Goal: Task Accomplishment & Management: Manage account settings

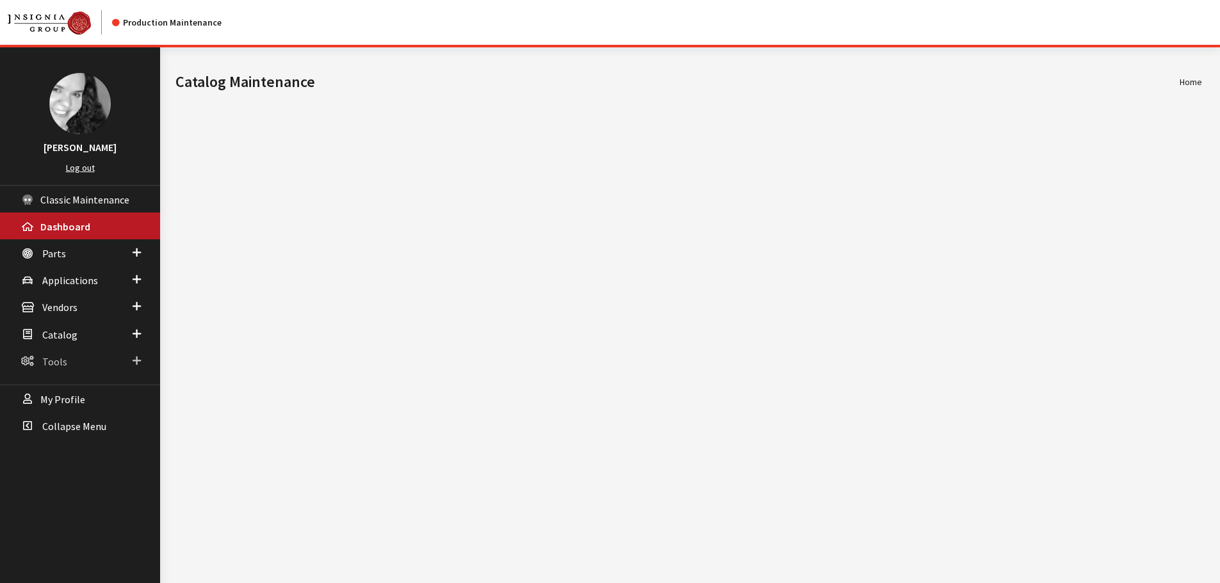
click at [54, 360] on span "Tools" at bounding box center [54, 361] width 25 height 13
click at [55, 339] on span "Catalog" at bounding box center [59, 335] width 35 height 13
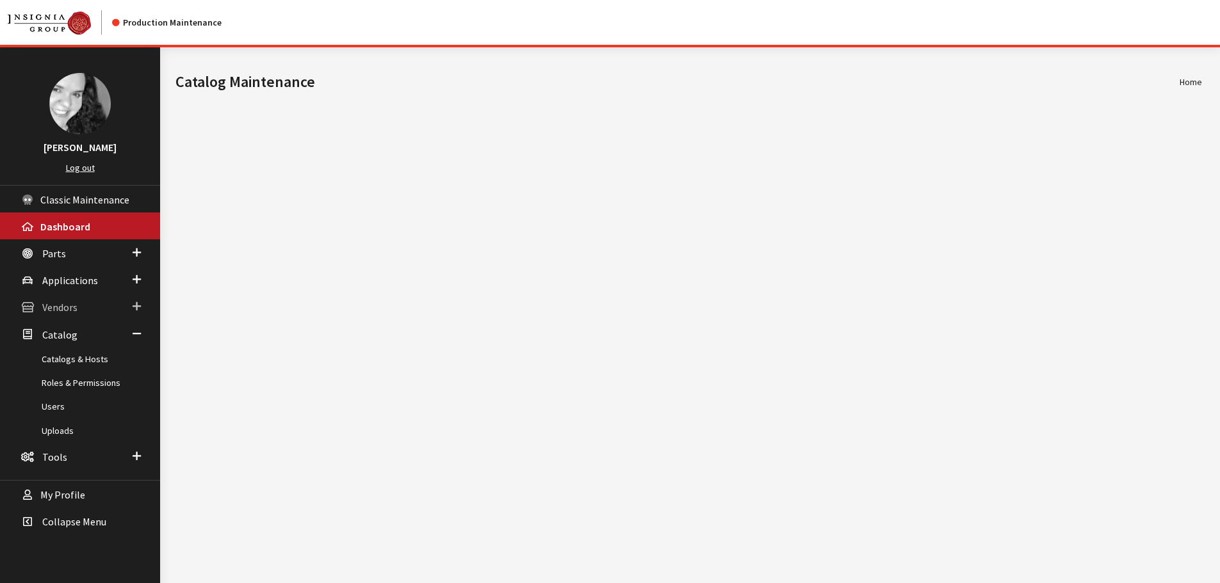
click at [65, 309] on span "Vendors" at bounding box center [59, 308] width 35 height 13
click at [63, 283] on span "Applications" at bounding box center [70, 280] width 56 height 13
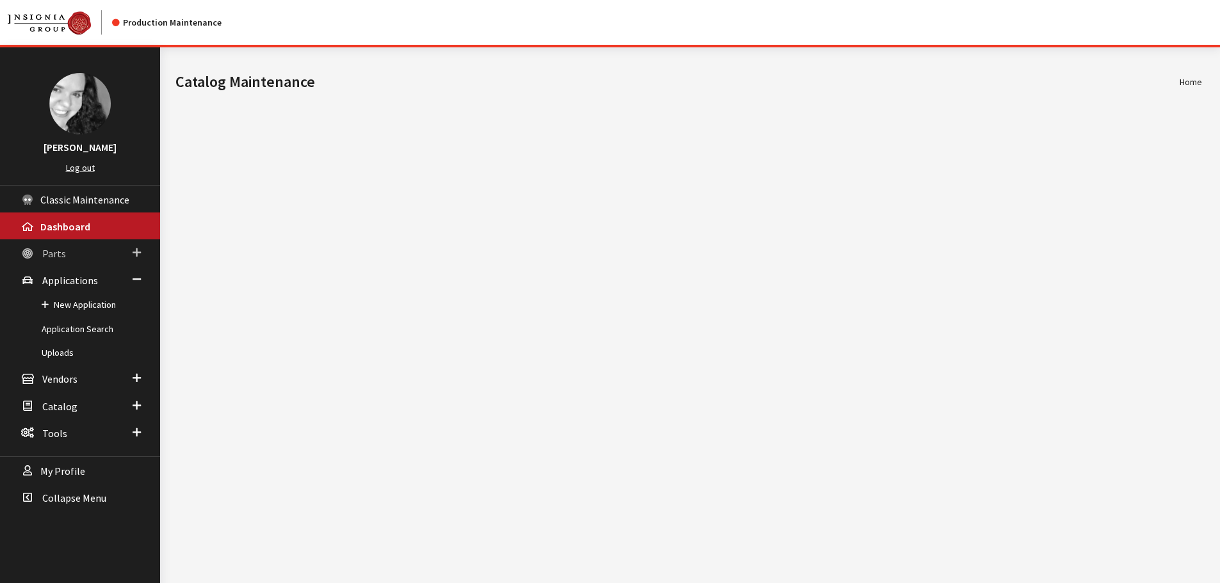
click at [52, 258] on span "Parts" at bounding box center [54, 253] width 24 height 13
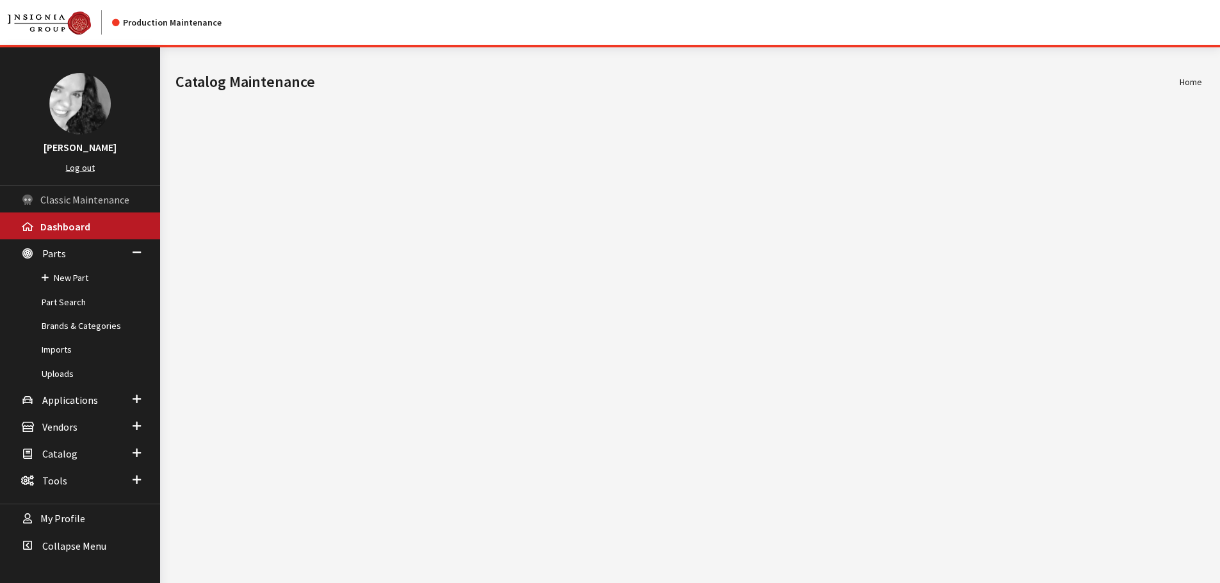
click at [78, 201] on span "Classic Maintenance" at bounding box center [84, 199] width 89 height 13
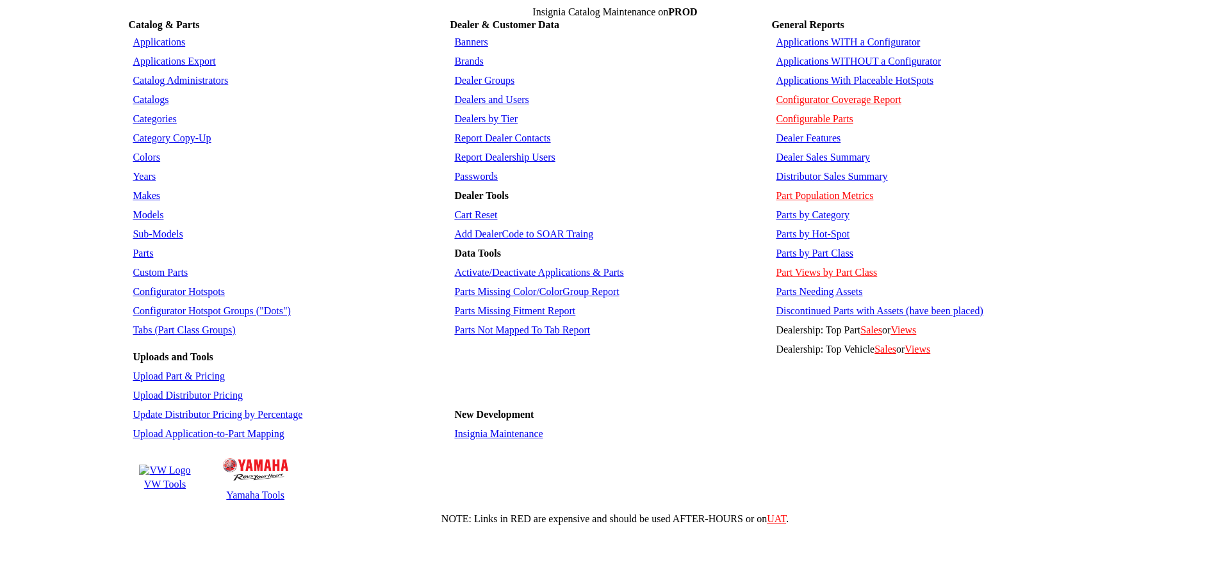
click at [482, 75] on link "Dealer Groups" at bounding box center [484, 80] width 60 height 11
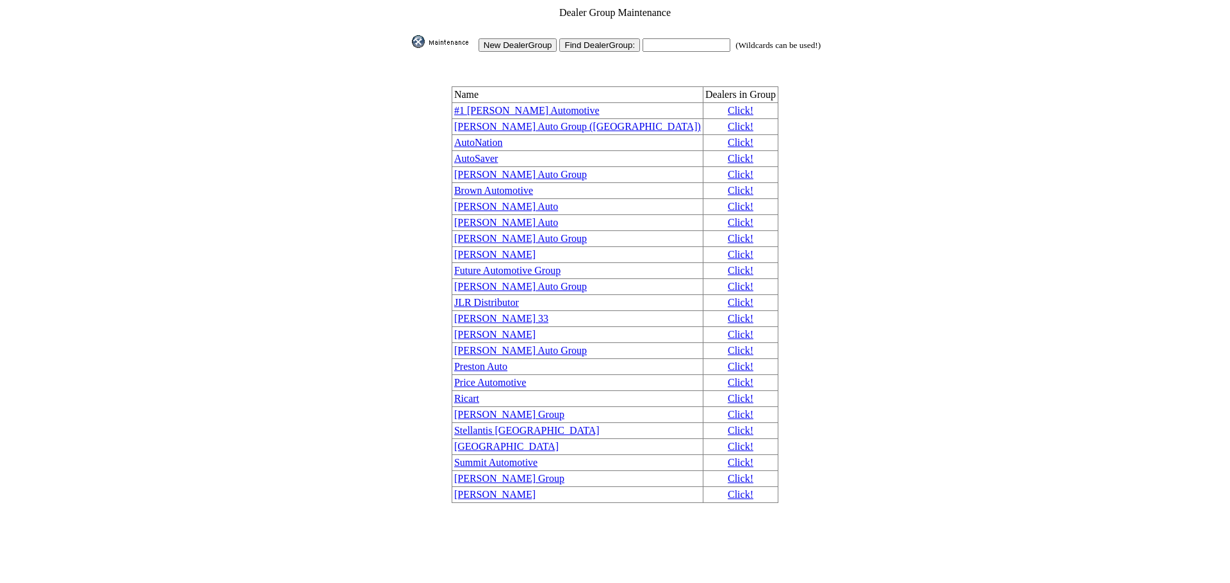
click at [416, 35] on img at bounding box center [444, 41] width 64 height 13
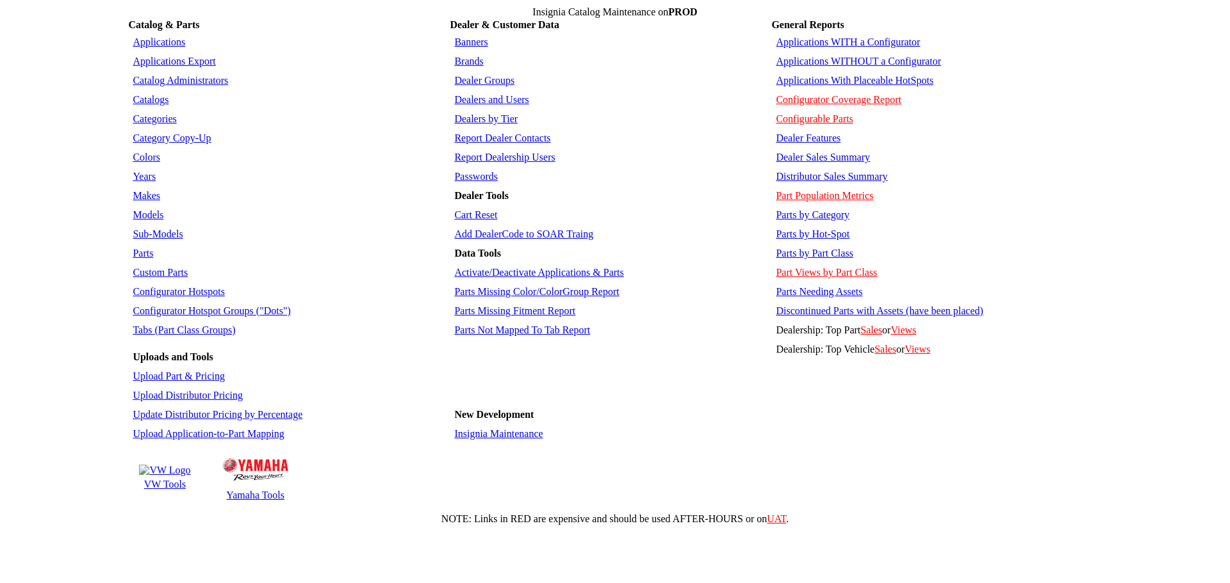
click at [466, 75] on link "Dealer Groups" at bounding box center [484, 80] width 60 height 11
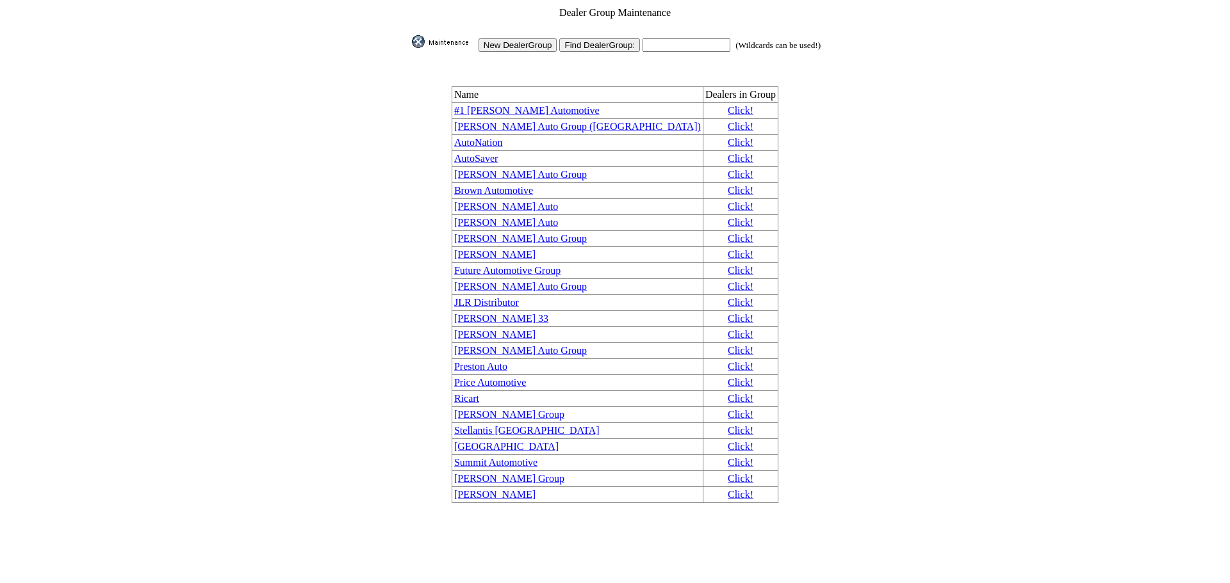
click at [516, 40] on input "New DealerGroup" at bounding box center [517, 44] width 79 height 13
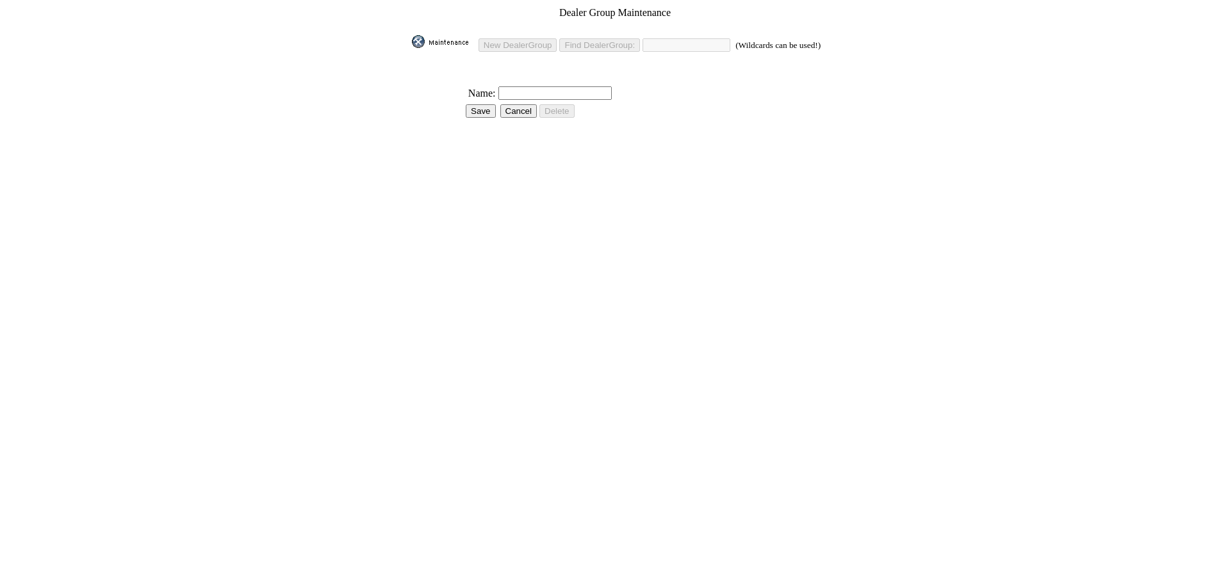
click at [419, 38] on img at bounding box center [444, 41] width 64 height 13
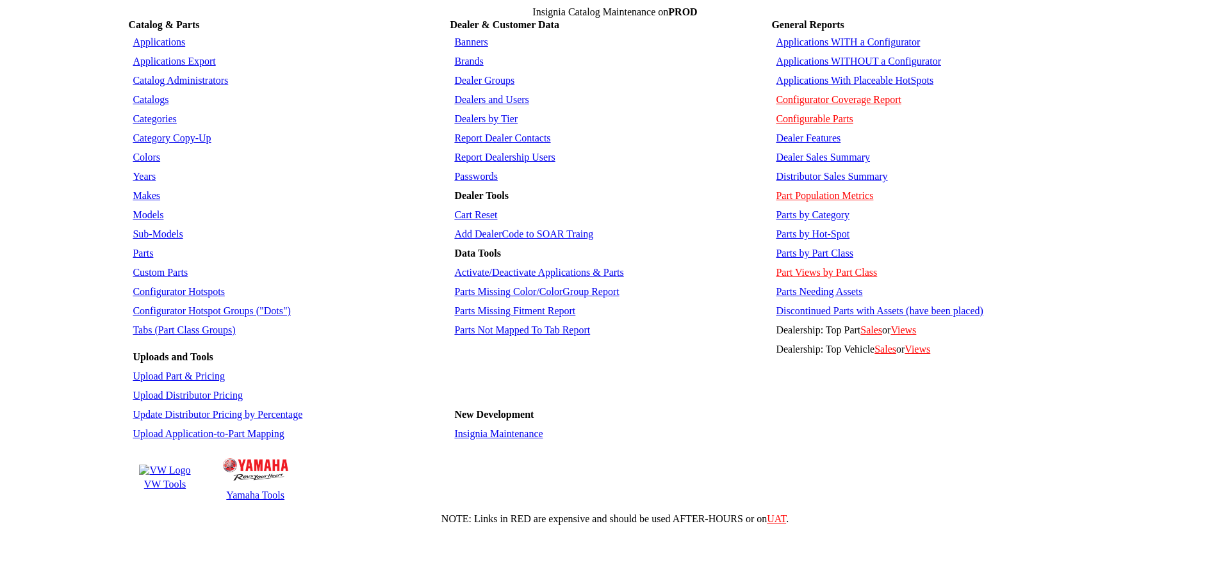
click at [492, 428] on link "Insignia Maintenance" at bounding box center [498, 433] width 88 height 11
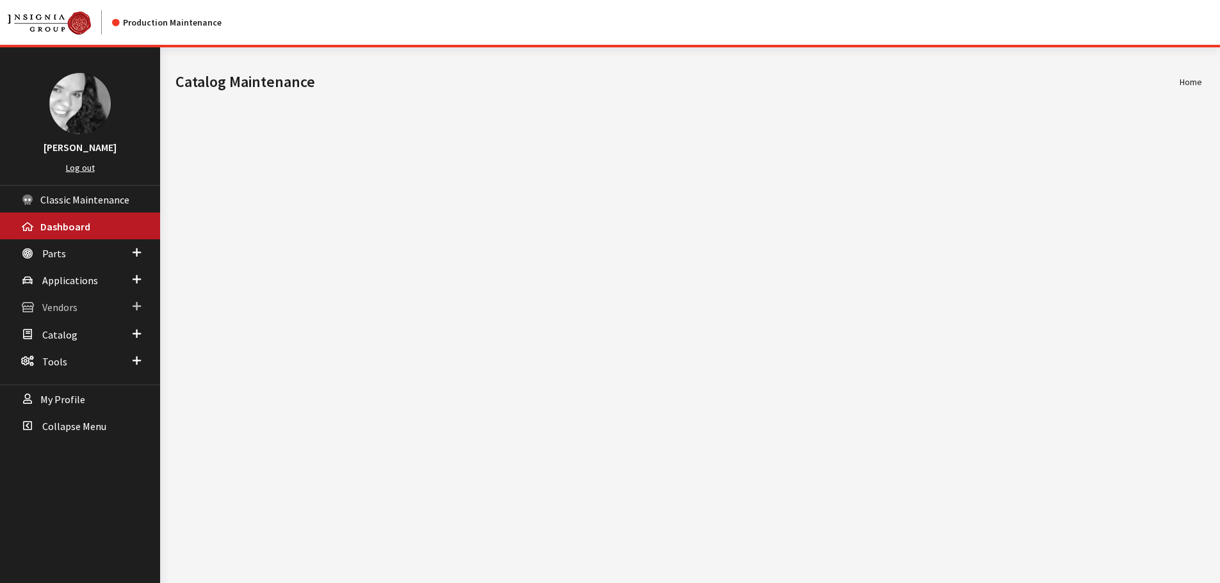
click at [72, 305] on span "Vendors" at bounding box center [59, 308] width 35 height 13
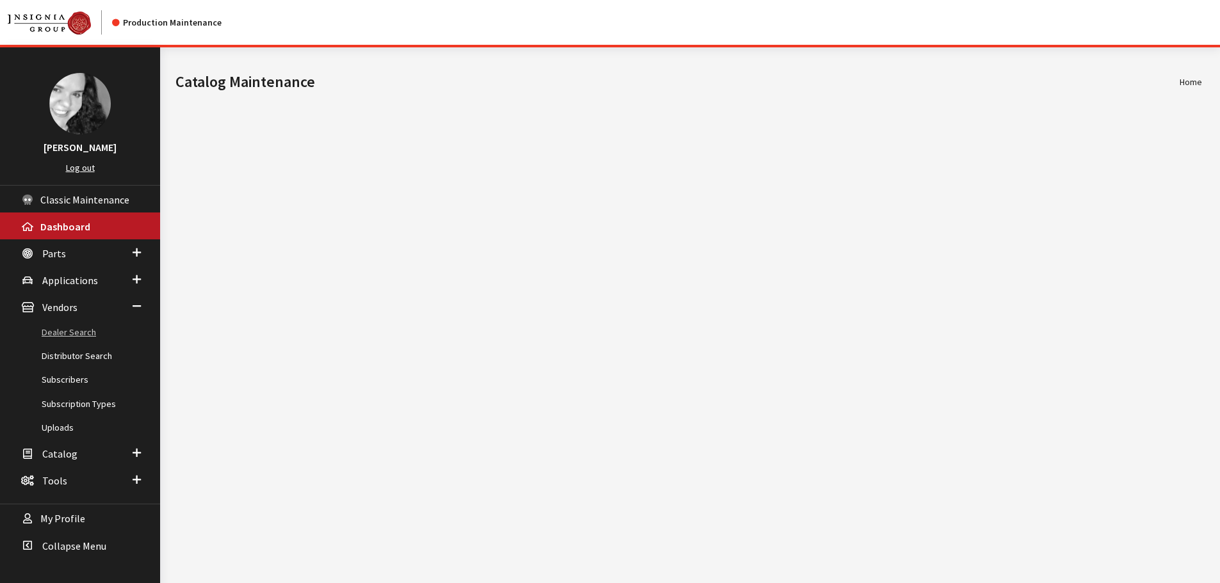
click at [73, 334] on link "Dealer Search" at bounding box center [80, 333] width 160 height 24
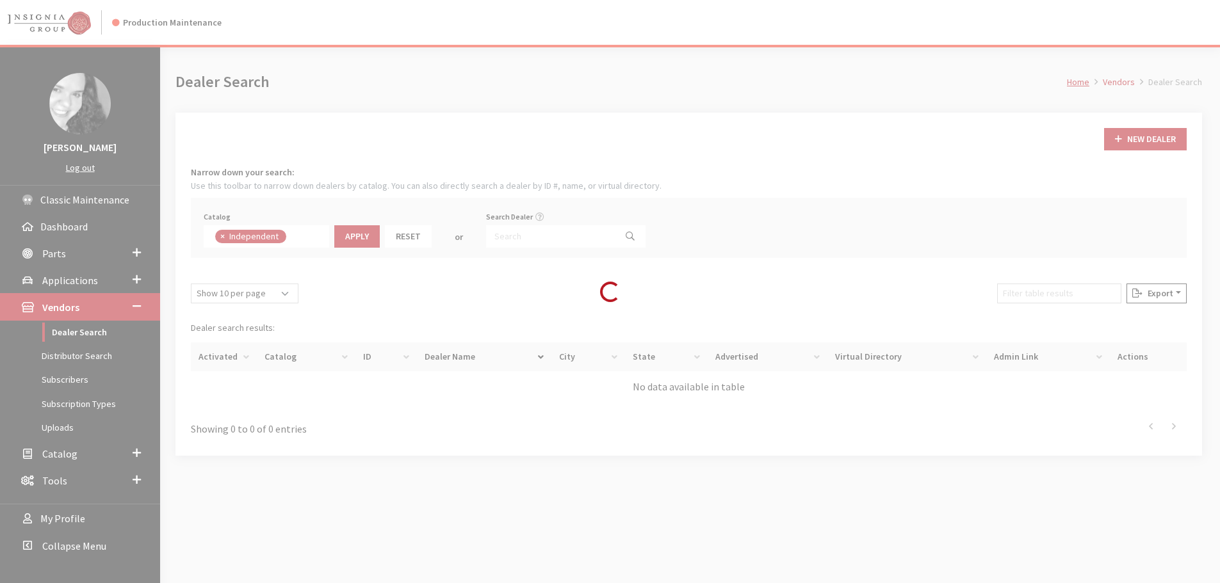
scroll to position [92, 0]
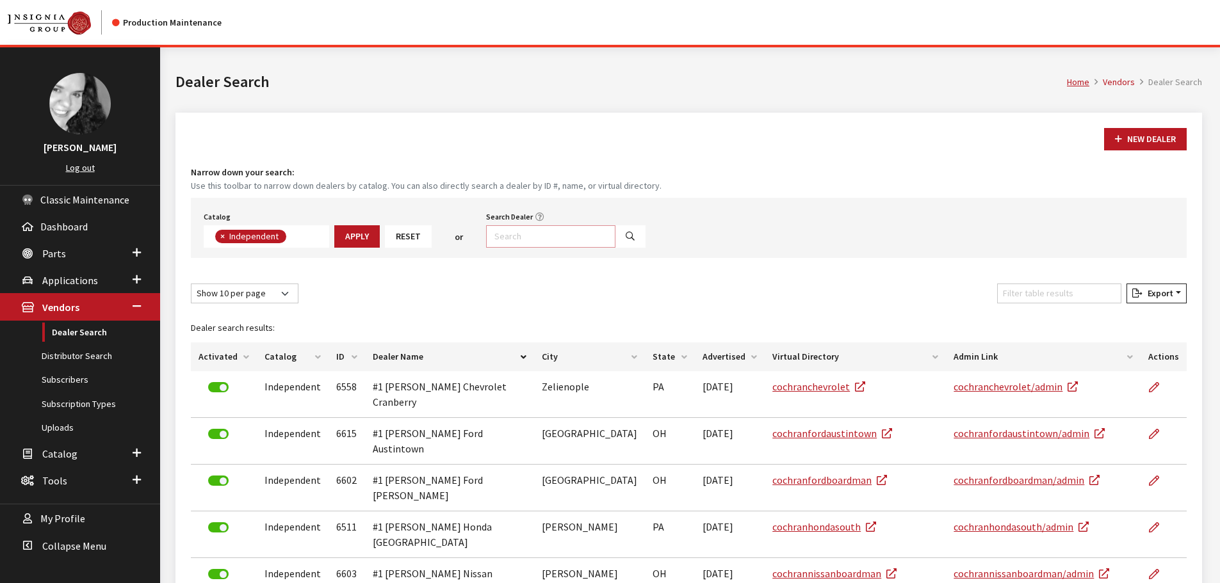
click at [539, 235] on input "Search Dealer" at bounding box center [550, 236] width 129 height 22
type input "gallatin"
select select
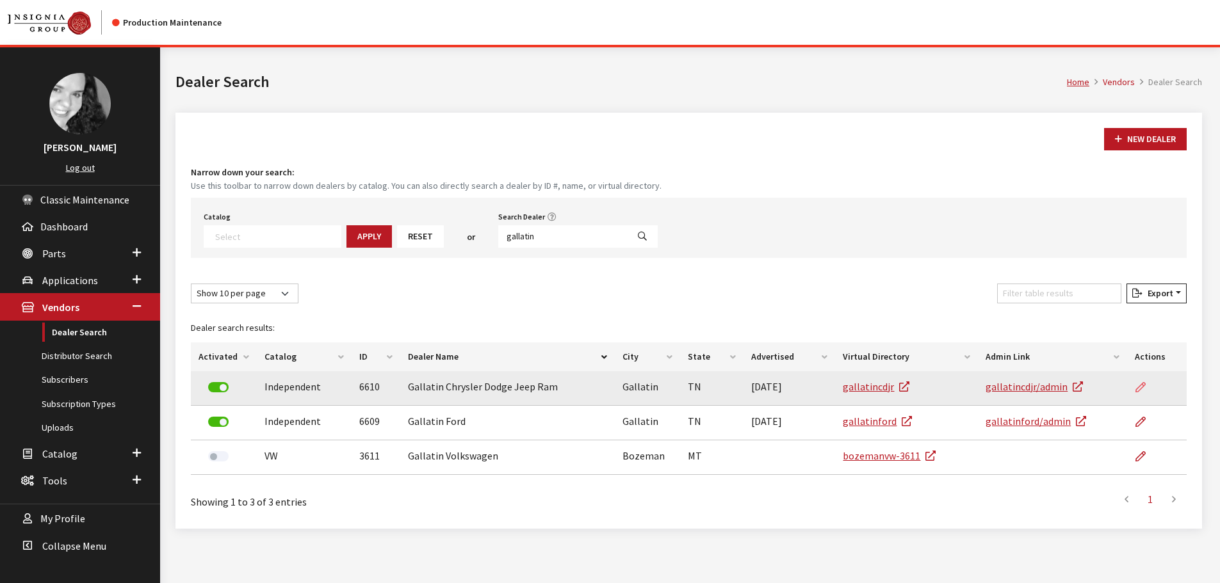
click at [1142, 388] on icon at bounding box center [1140, 388] width 10 height 10
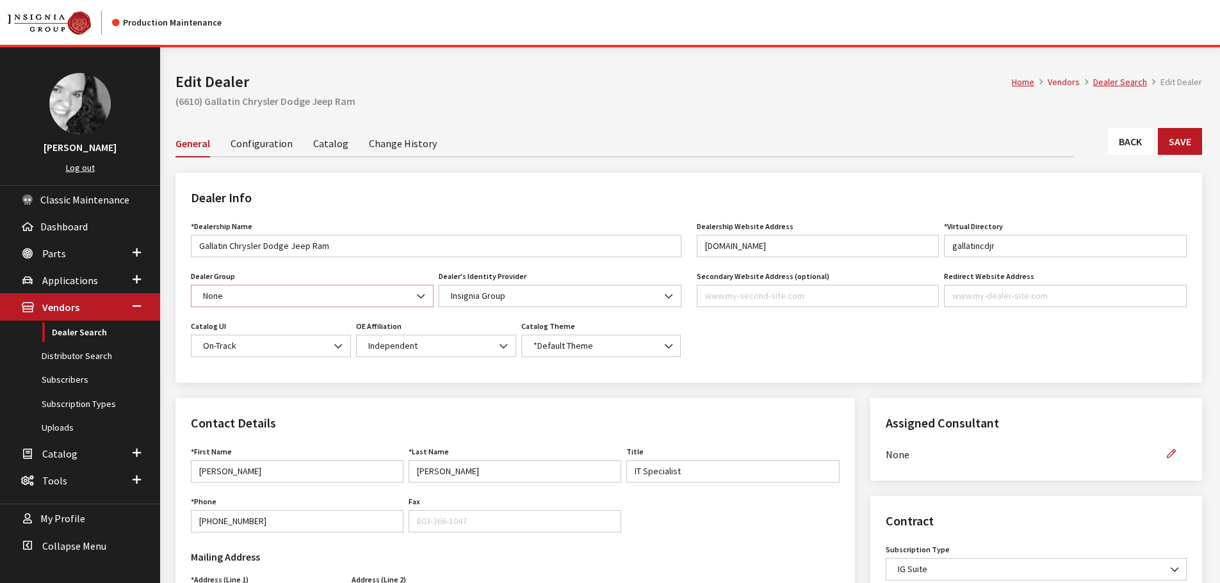
click at [417, 290] on b at bounding box center [417, 290] width 0 height 0
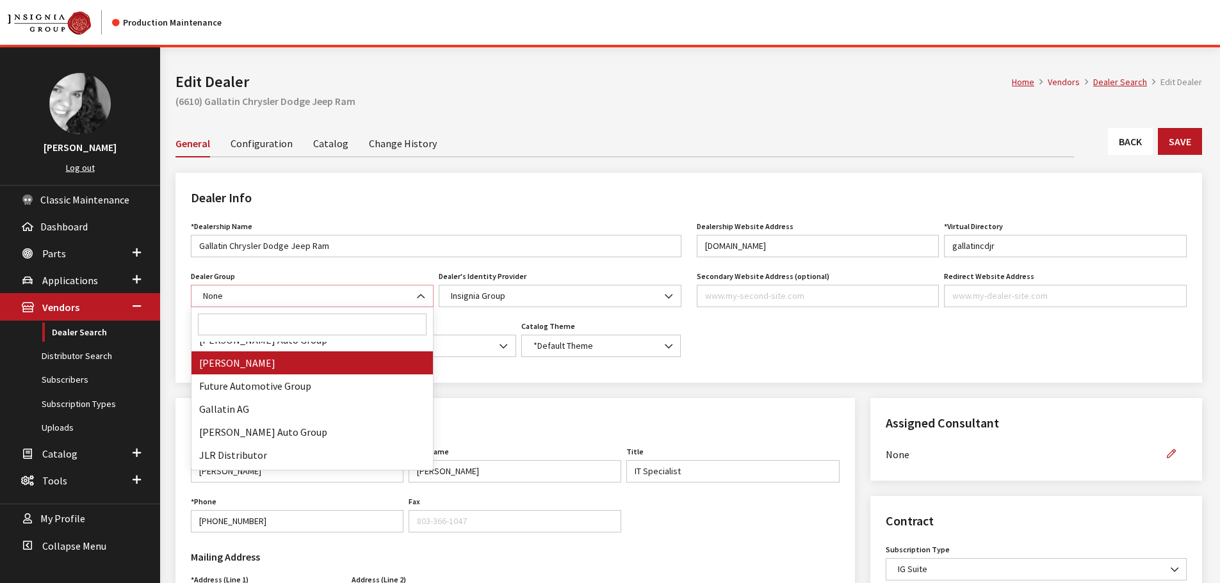
scroll to position [256, 0]
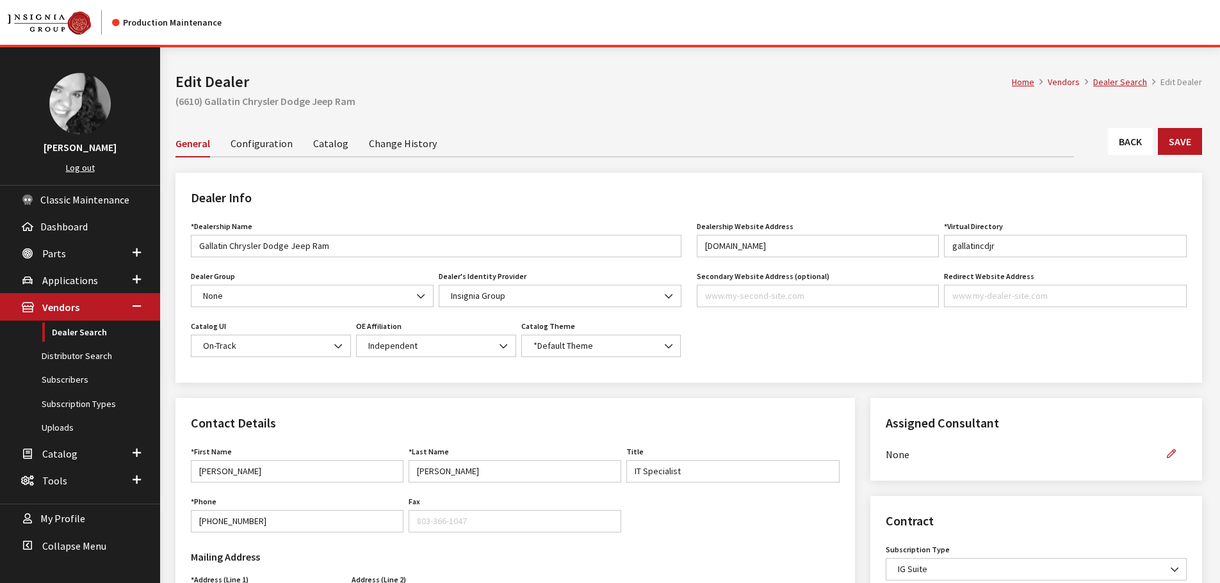
click at [533, 393] on div "Dealer Info *Dealership Name Gallatin Chrysler Dodge Jeep Ram Name is required.…" at bounding box center [689, 285] width 1042 height 225
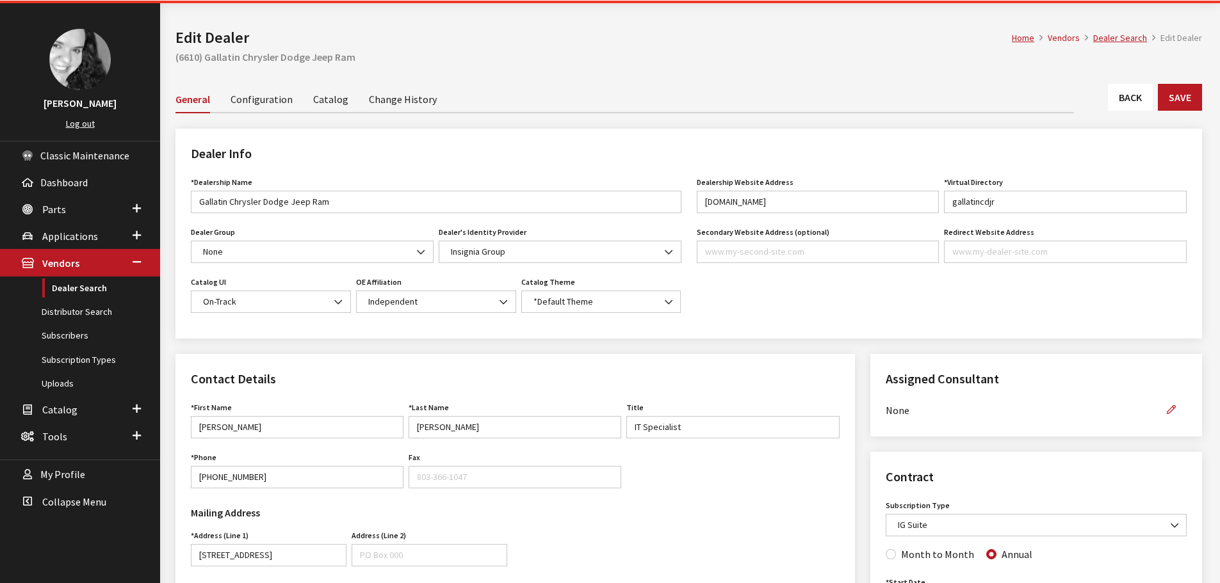
scroll to position [64, 0]
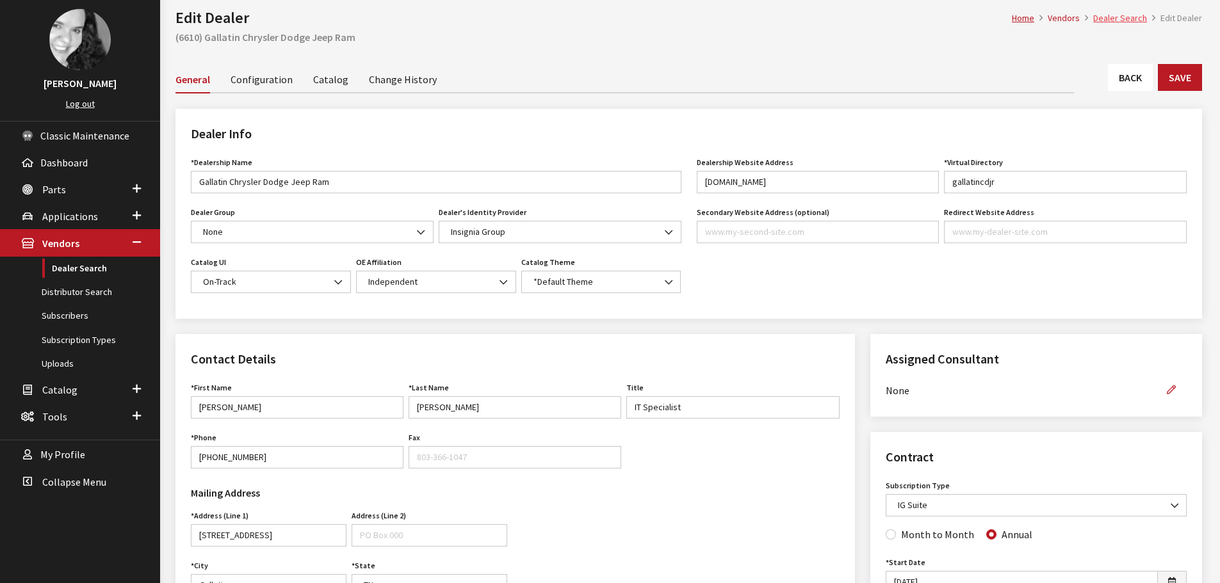
click at [1113, 15] on link "Dealer Search" at bounding box center [1120, 18] width 54 height 12
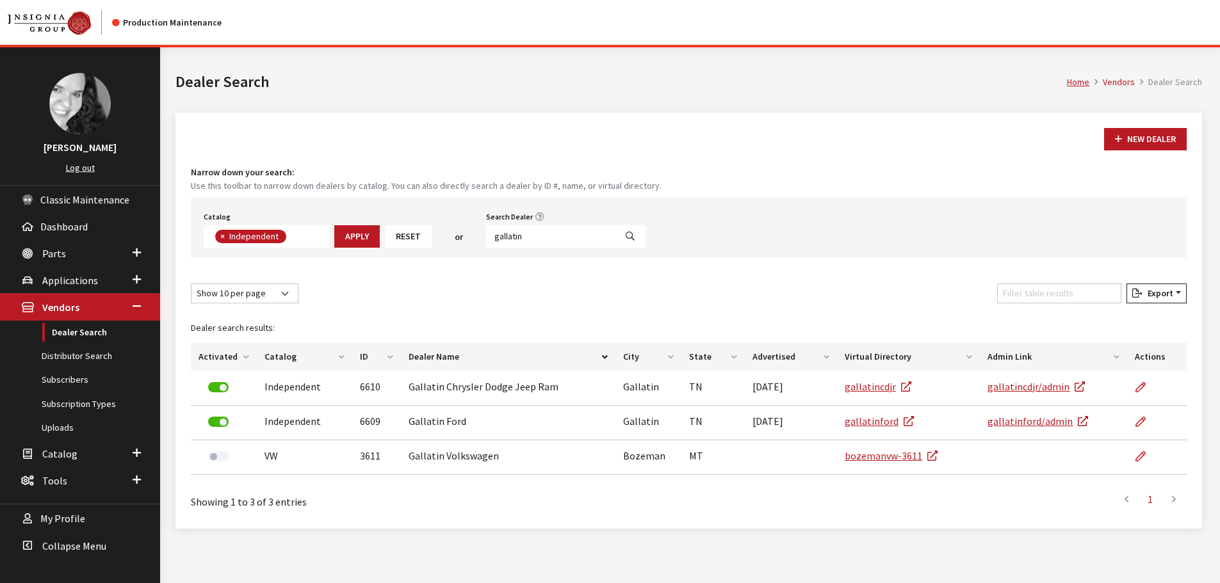
scroll to position [93, 0]
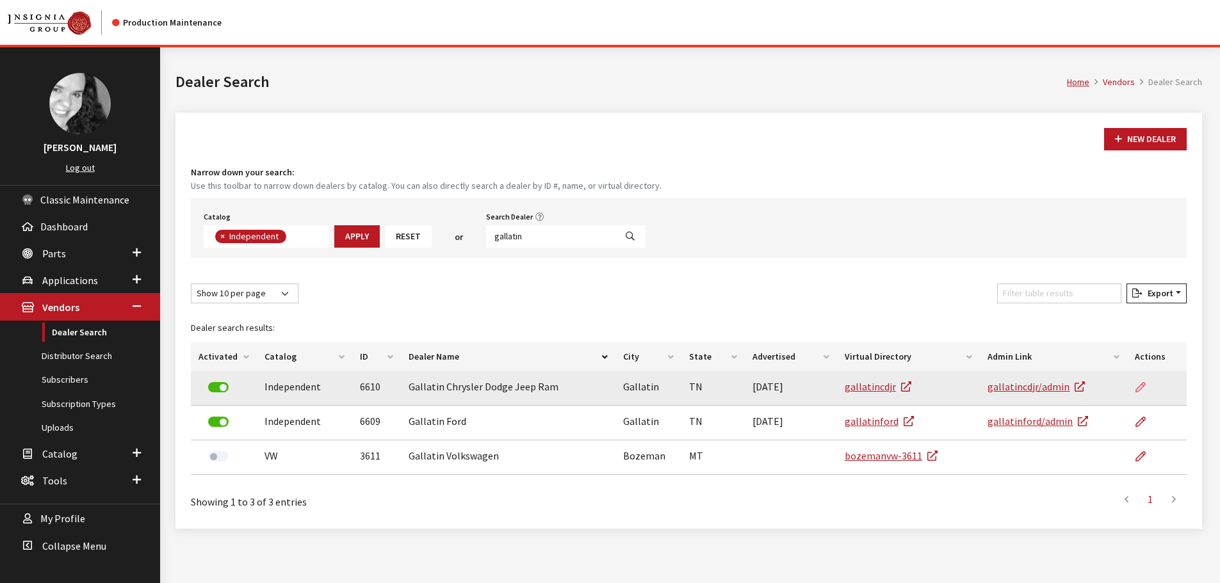
click at [1142, 387] on icon at bounding box center [1140, 388] width 10 height 10
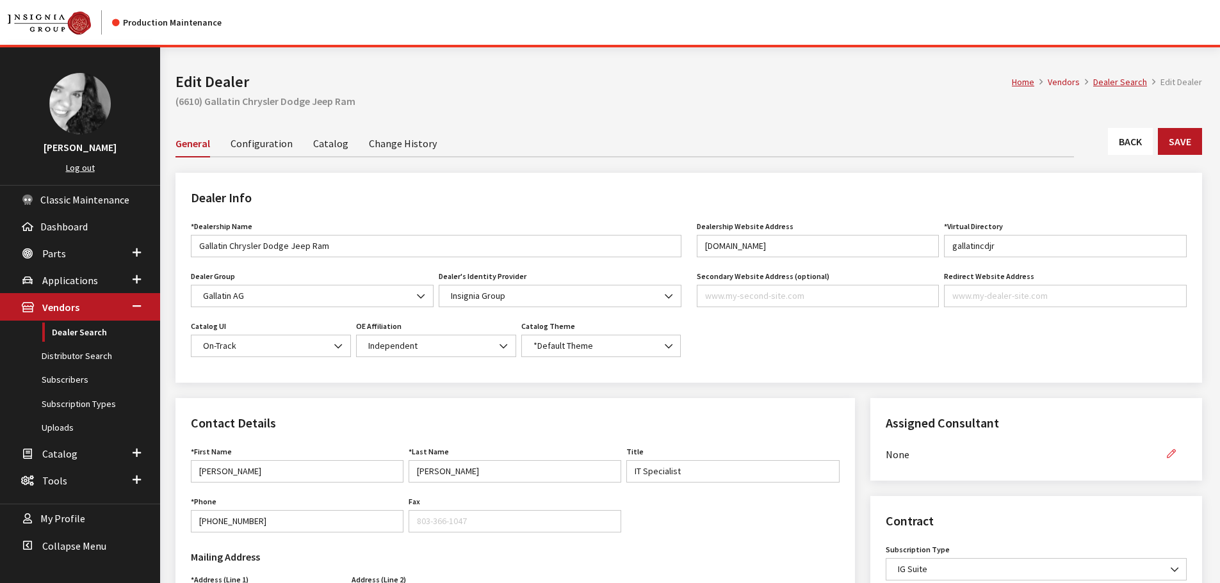
click at [1174, 454] on icon "button" at bounding box center [1171, 454] width 9 height 9
click at [1141, 457] on select "None Brian Gulbrandson Dave West Khrys Dorton Kurt Daugherty Roger Schmidt" at bounding box center [1021, 454] width 271 height 22
select select "31"
click at [886, 443] on select "None Brian Gulbrandson Dave West Khrys Dorton Kurt Daugherty Roger Schmidt" at bounding box center [1021, 454] width 271 height 22
click at [1176, 462] on button "button" at bounding box center [1171, 454] width 31 height 22
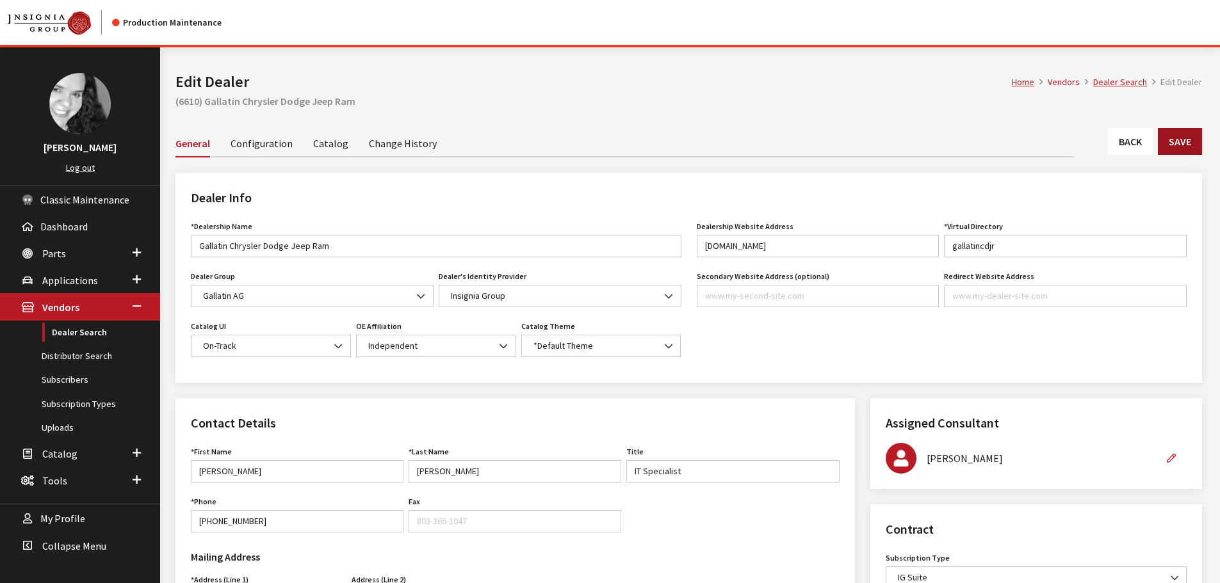
click at [1185, 150] on button "Save" at bounding box center [1180, 141] width 44 height 27
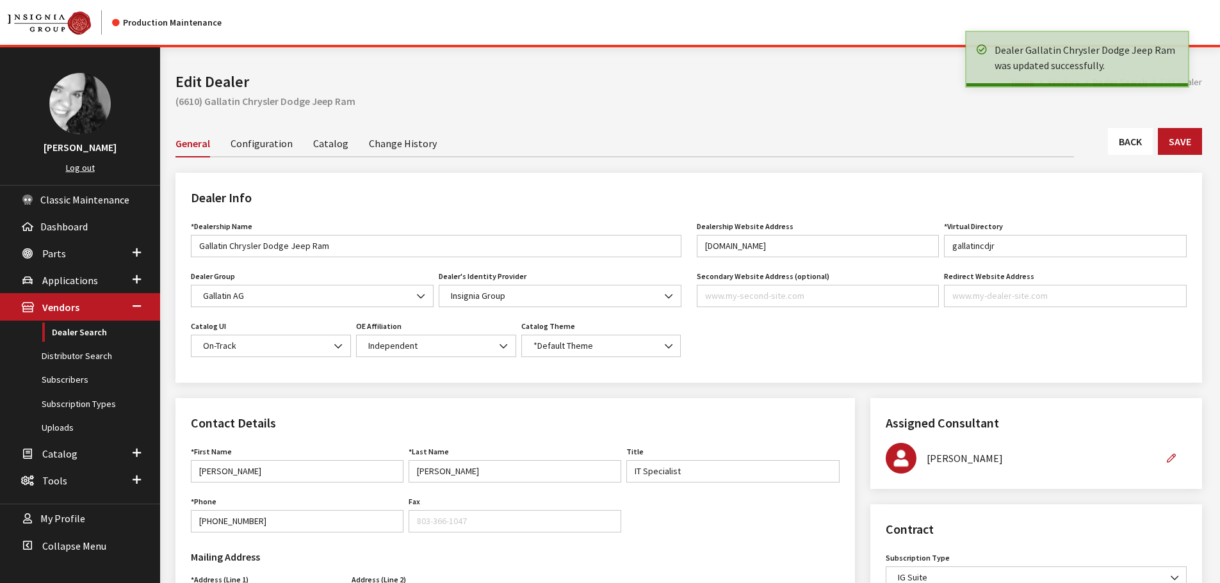
click at [1140, 146] on link "Back" at bounding box center [1130, 141] width 45 height 27
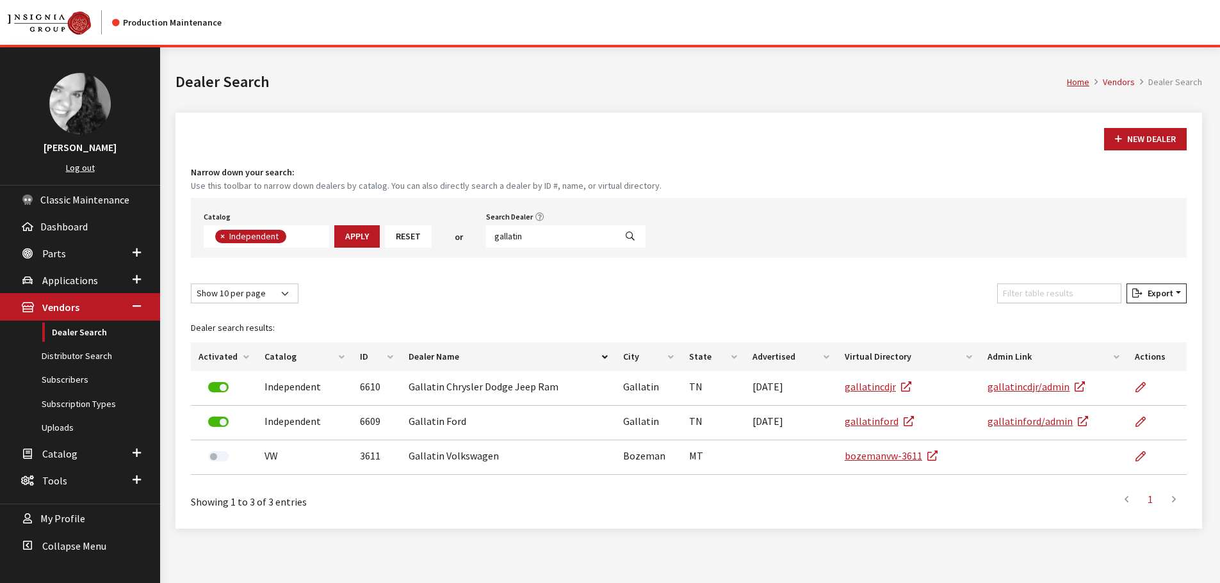
scroll to position [93, 0]
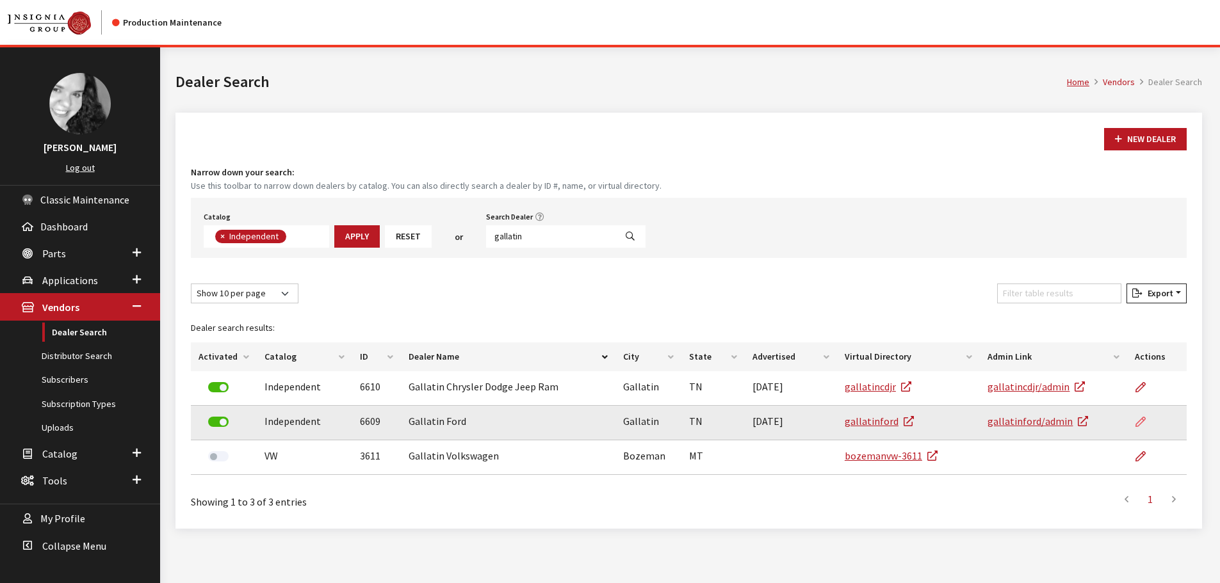
click at [1145, 422] on icon at bounding box center [1140, 423] width 10 height 10
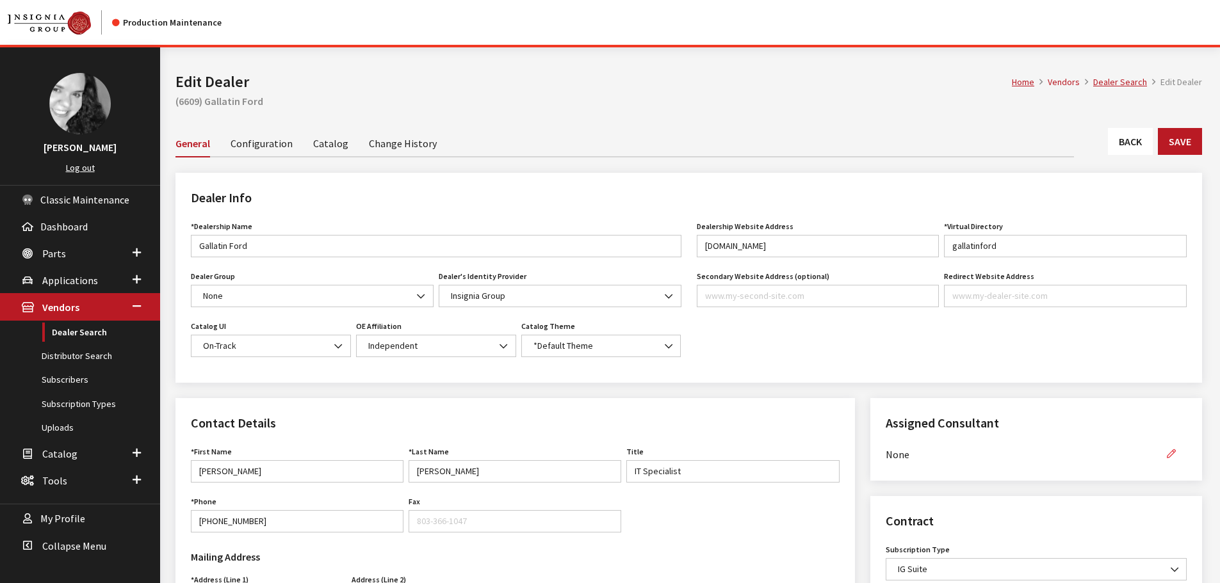
click at [1173, 450] on icon "button" at bounding box center [1171, 454] width 9 height 9
click at [1147, 455] on select "None Brian Gulbrandson Dave West Khrys Dorton Kurt Daugherty Roger Schmidt" at bounding box center [1021, 454] width 271 height 22
select select "31"
click at [886, 443] on select "None Brian Gulbrandson Dave West Khrys Dorton Kurt Daugherty Roger Schmidt" at bounding box center [1021, 454] width 271 height 22
click at [1177, 459] on button "button" at bounding box center [1171, 454] width 31 height 22
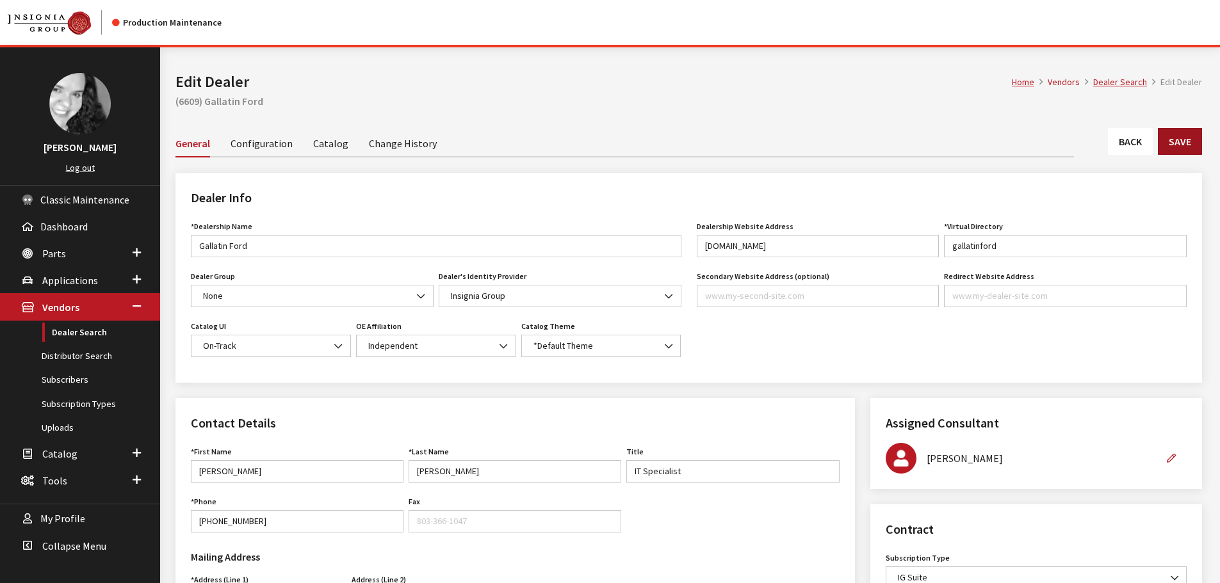
click at [1186, 145] on button "Save" at bounding box center [1180, 141] width 44 height 27
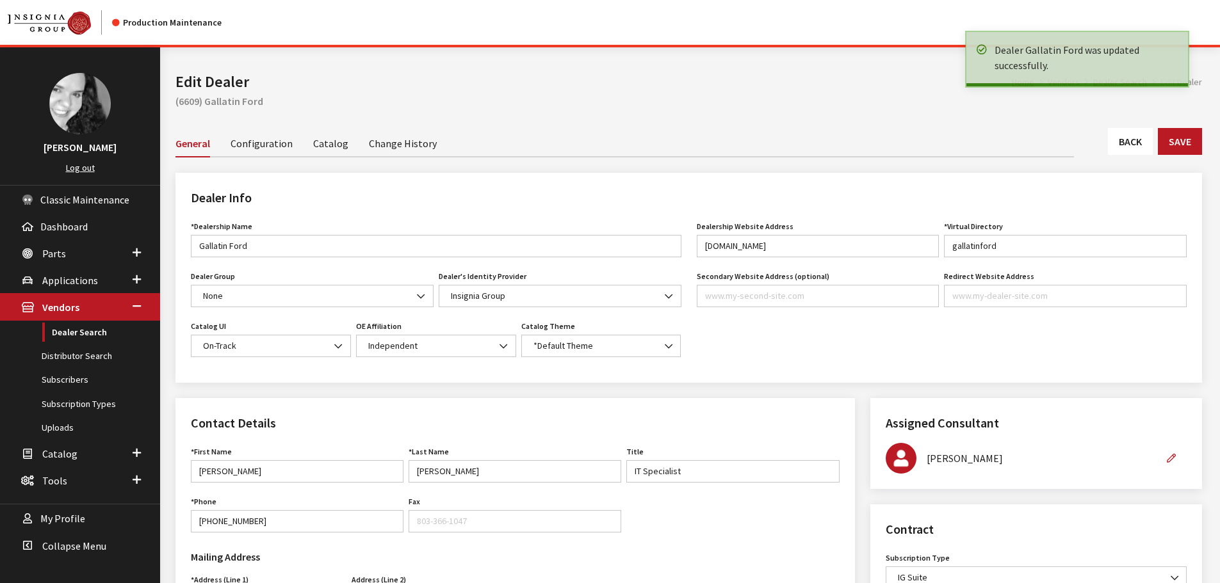
click at [1130, 142] on link "Back" at bounding box center [1130, 141] width 45 height 27
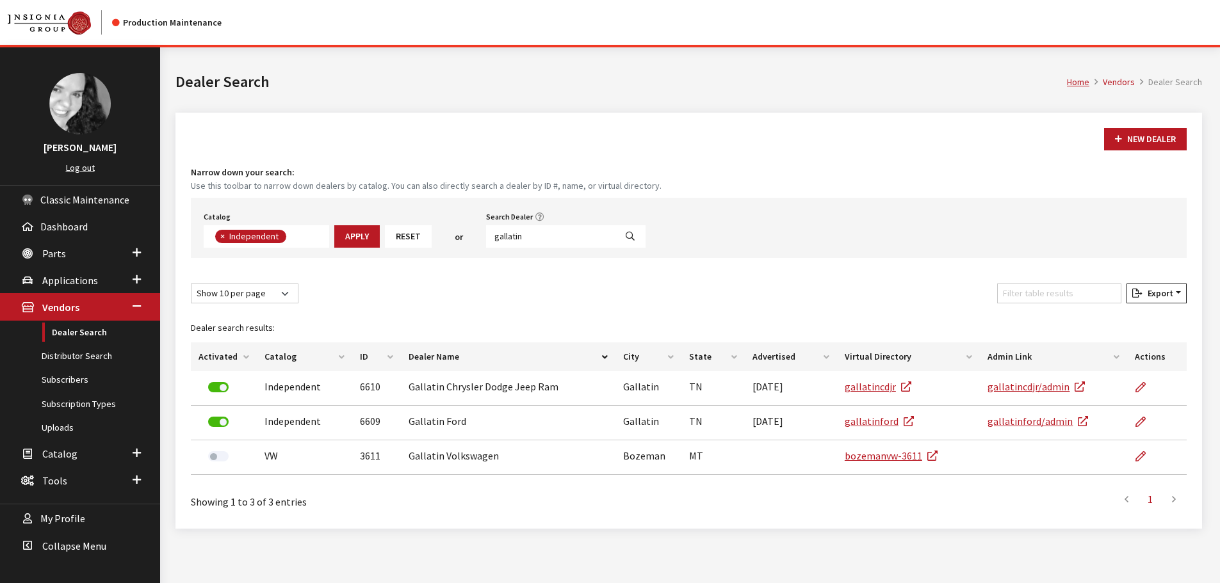
scroll to position [93, 0]
click at [63, 200] on span "Classic Maintenance" at bounding box center [84, 199] width 89 height 13
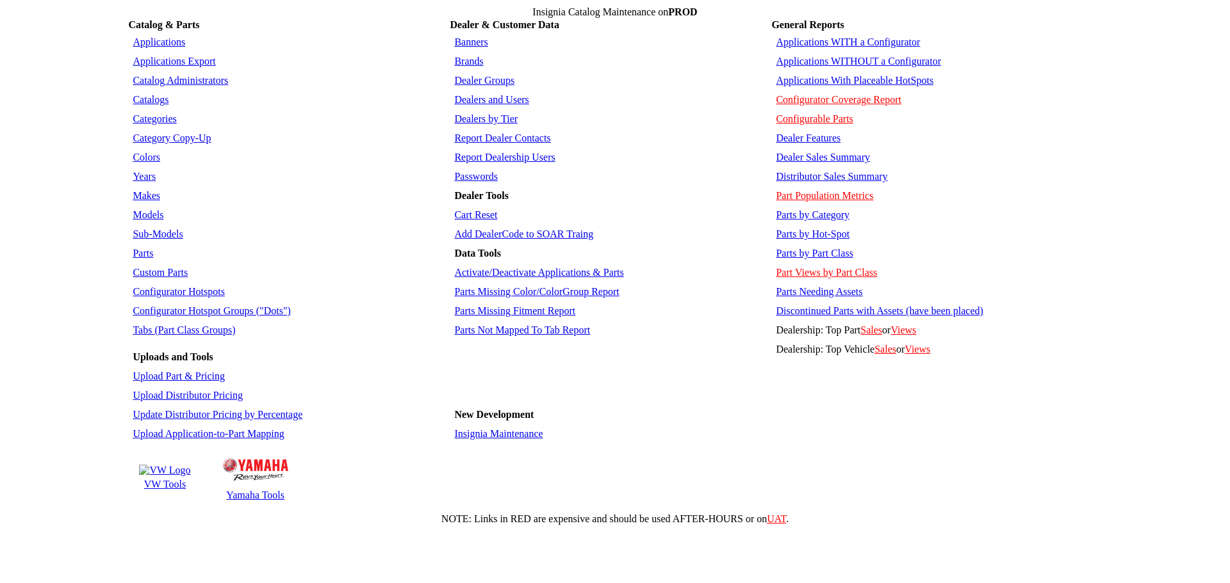
click at [491, 75] on link "Dealer Groups" at bounding box center [484, 80] width 60 height 11
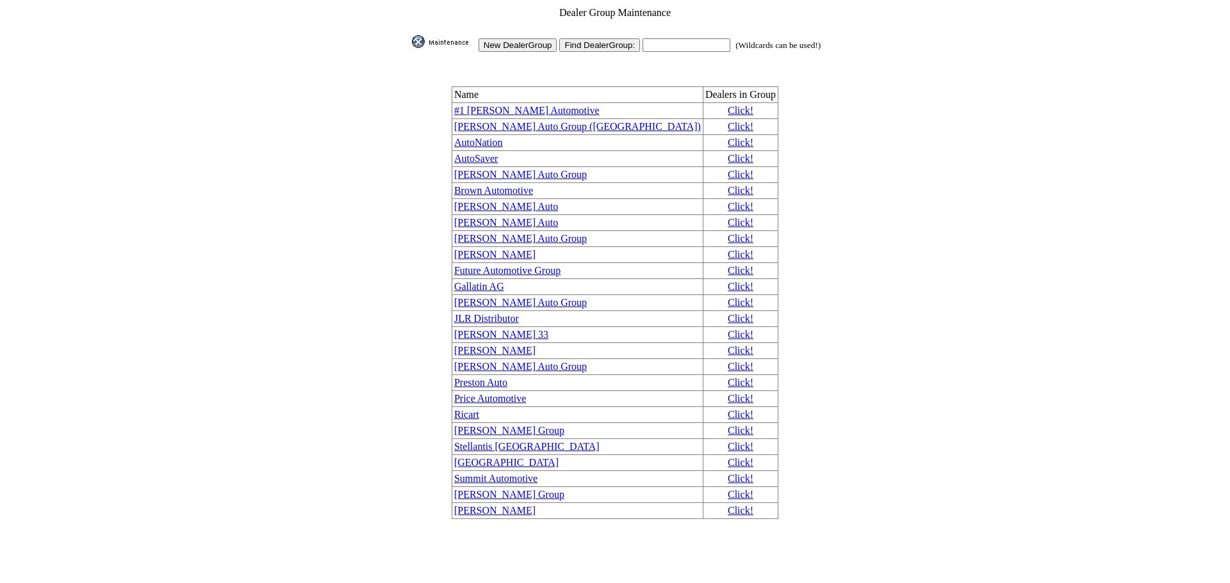
click at [727, 281] on link "Click!" at bounding box center [740, 286] width 26 height 11
click at [504, 281] on link "Gallatin AG" at bounding box center [479, 286] width 50 height 11
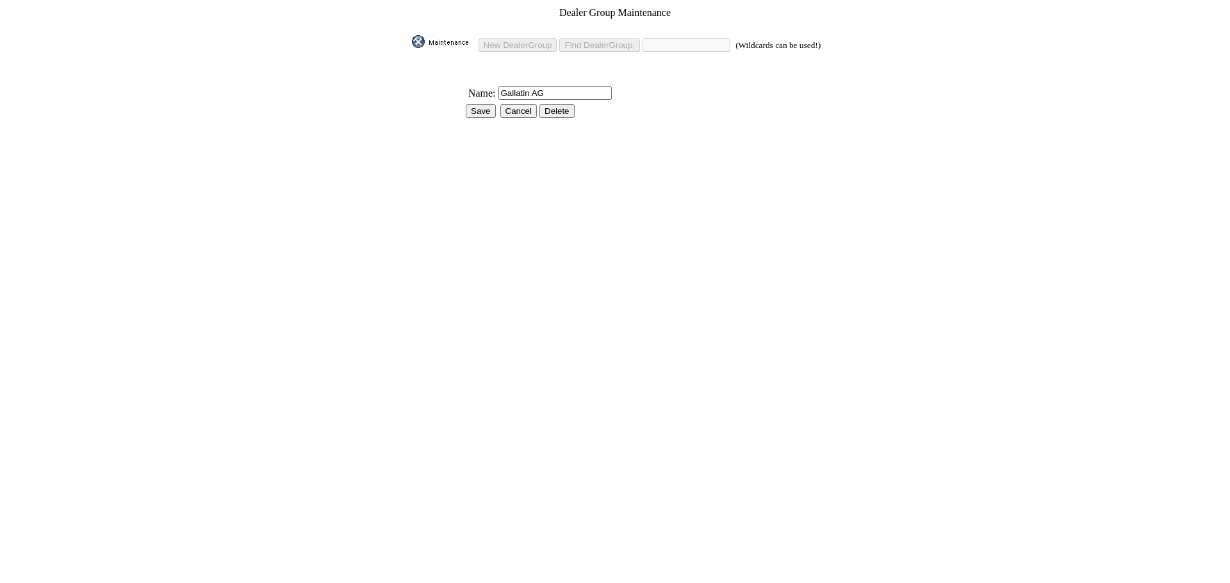
click at [537, 86] on input "Gallatin AG" at bounding box center [554, 92] width 113 height 13
type input "Gallatin Auto Group"
click at [479, 104] on input "Save" at bounding box center [480, 110] width 29 height 13
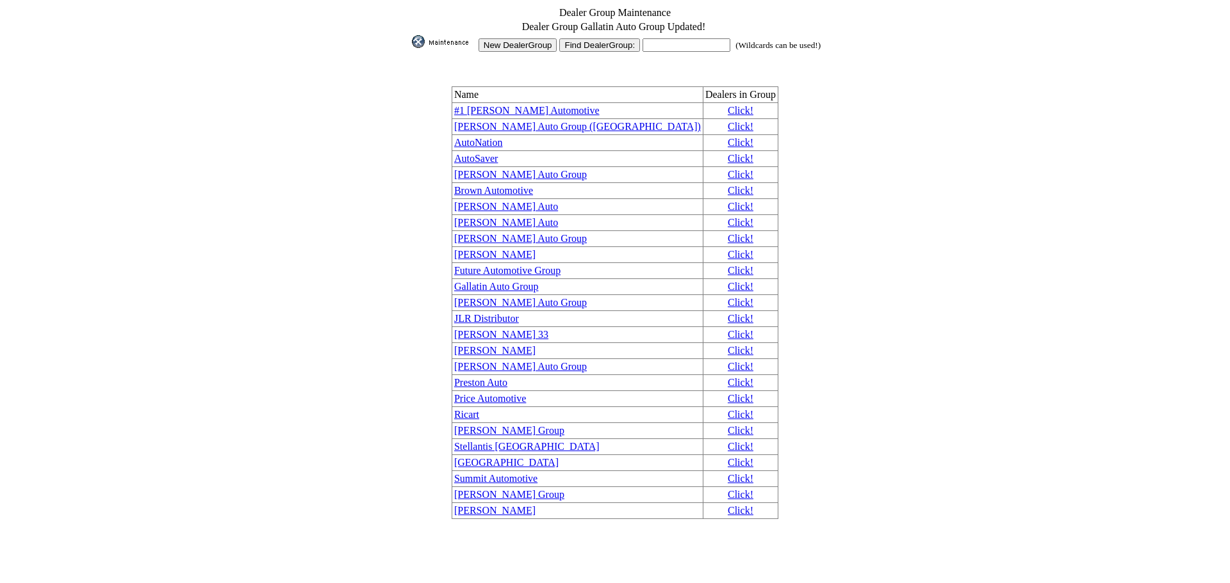
click at [479, 104] on td "Name Dealers in Group #1 Cochran Automotive Click! Anderson Auto Group (NE) Cli…" at bounding box center [615, 303] width 412 height 434
click at [422, 38] on img at bounding box center [444, 41] width 64 height 13
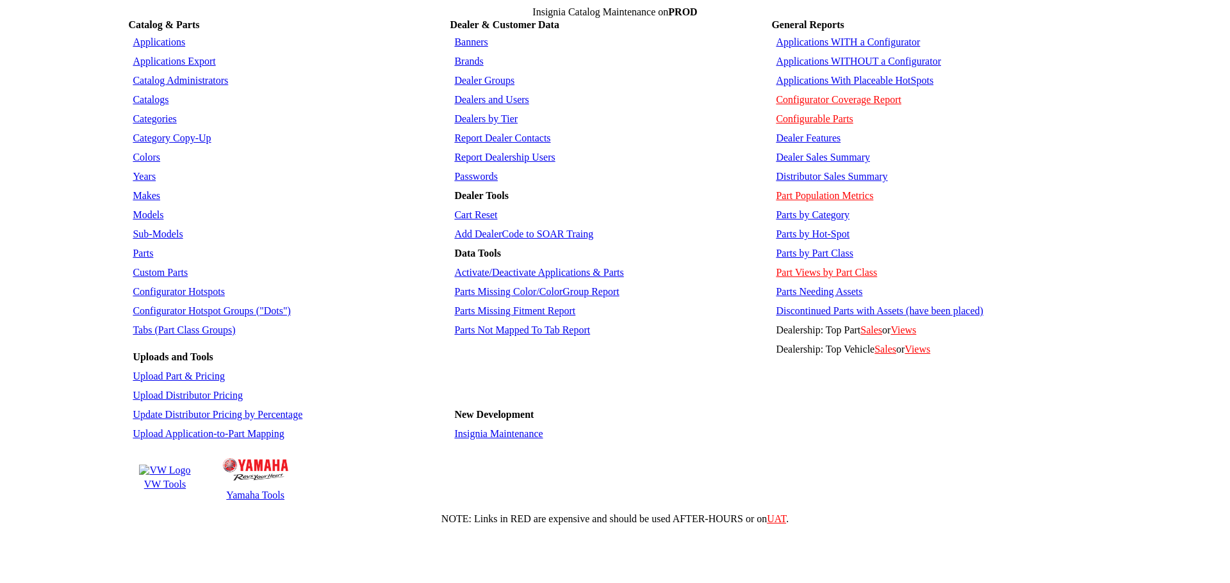
click at [347, 110] on td "Categories" at bounding box center [288, 119] width 318 height 18
click at [535, 514] on div "NOTE: Links in RED are expensive and should be used AFTER-HOURS or on UAT ." at bounding box center [614, 520] width 1219 height 12
click at [496, 428] on link "Insignia Maintenance" at bounding box center [498, 433] width 88 height 11
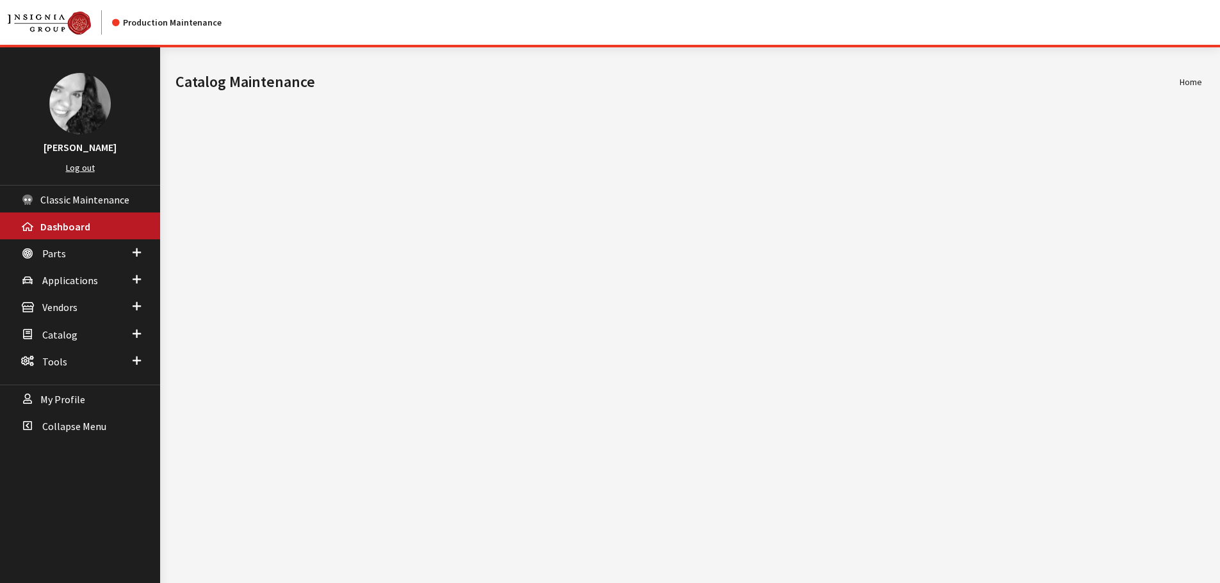
click at [18, 83] on div "[PERSON_NAME] Log out" at bounding box center [80, 116] width 160 height 138
click at [73, 311] on span "Vendors" at bounding box center [59, 308] width 35 height 13
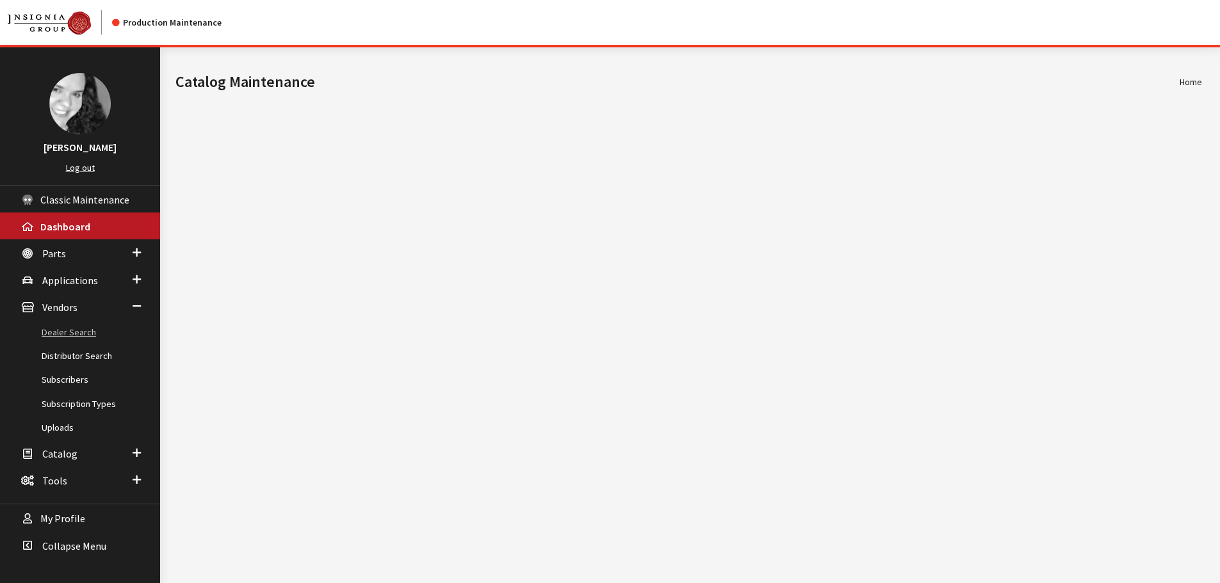
click at [76, 335] on link "Dealer Search" at bounding box center [80, 333] width 160 height 24
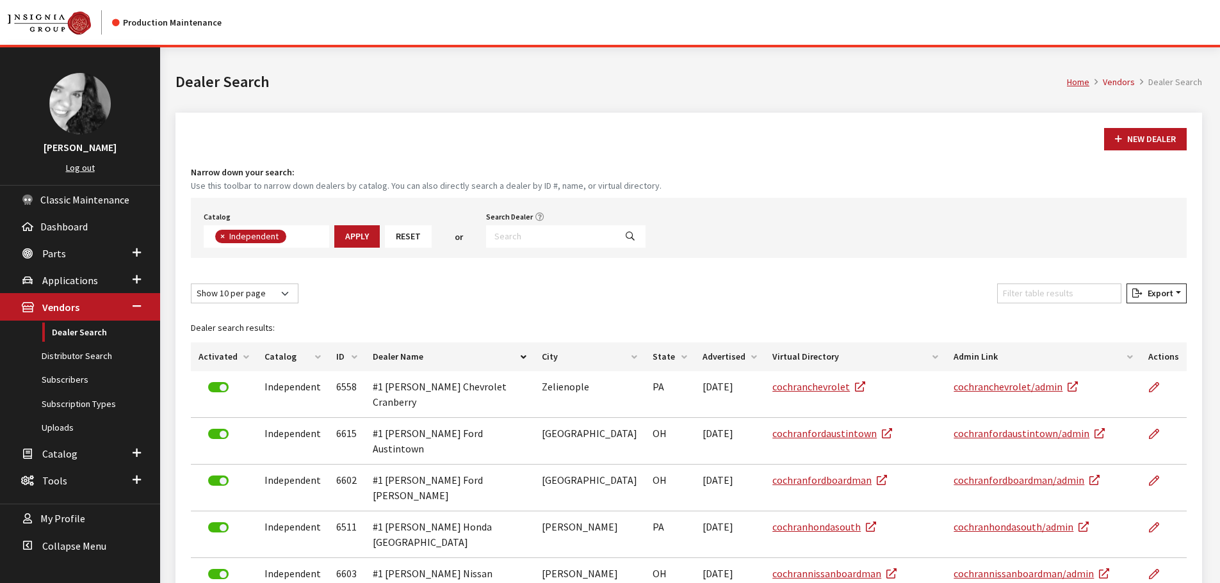
scroll to position [93, 0]
click at [515, 239] on input "Search Dealer" at bounding box center [550, 236] width 129 height 22
type input "qa"
select select
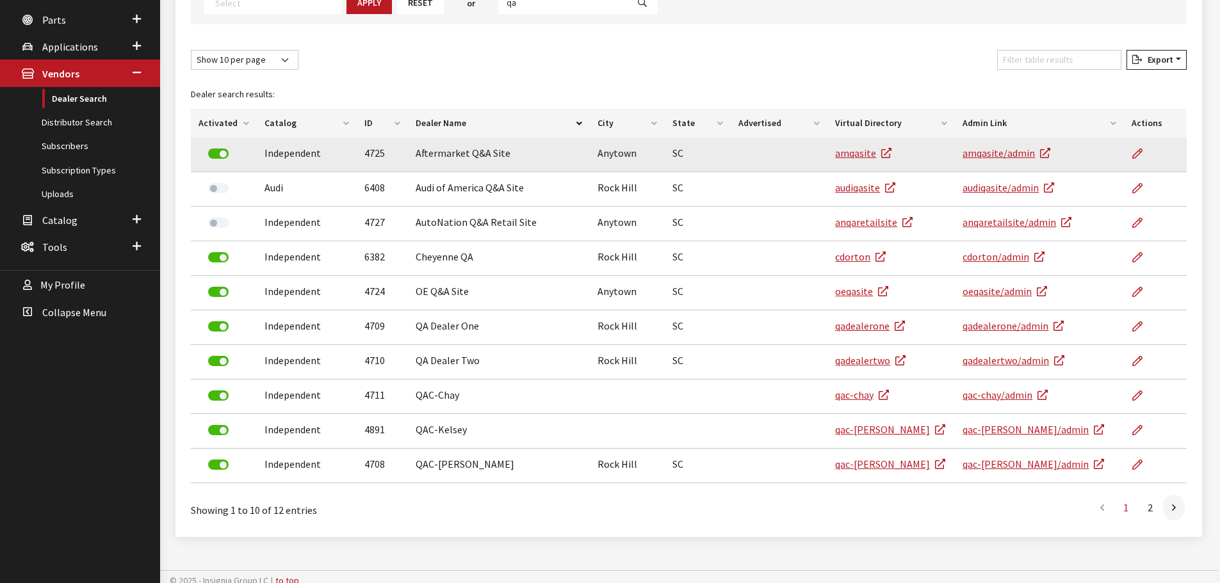
scroll to position [241, 0]
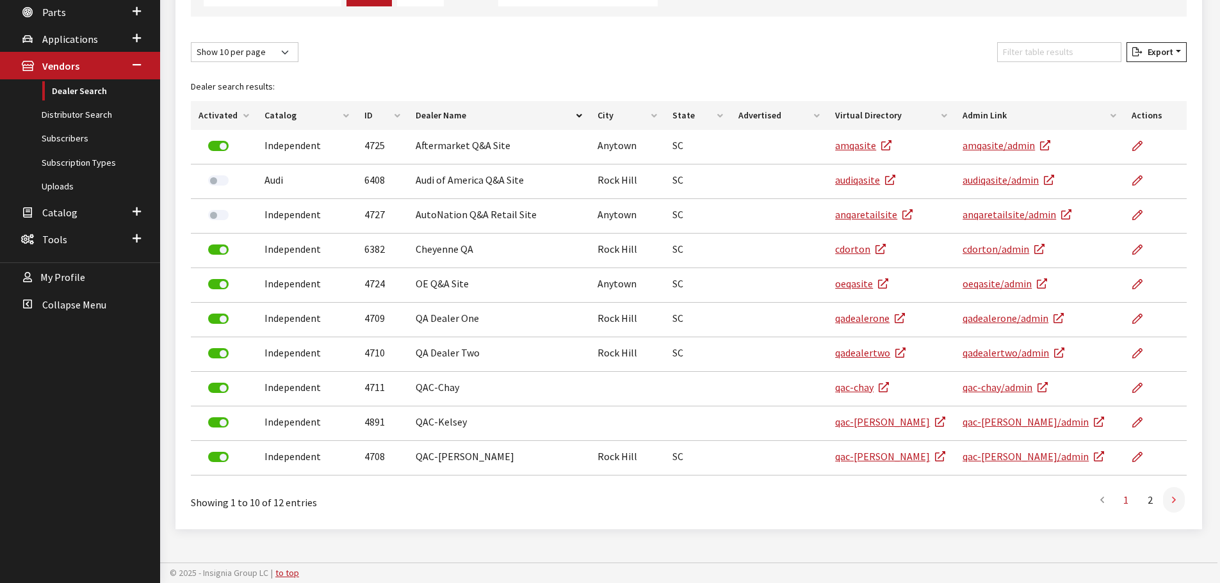
click at [1176, 504] on link at bounding box center [1174, 500] width 22 height 26
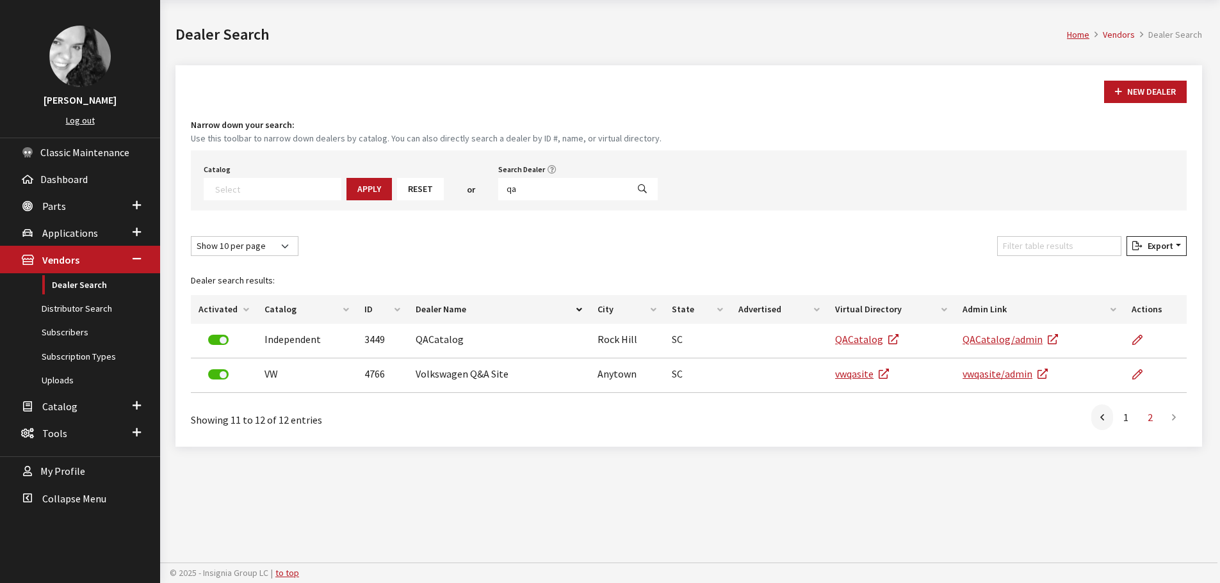
scroll to position [47, 0]
click at [1103, 422] on icon at bounding box center [1102, 418] width 4 height 10
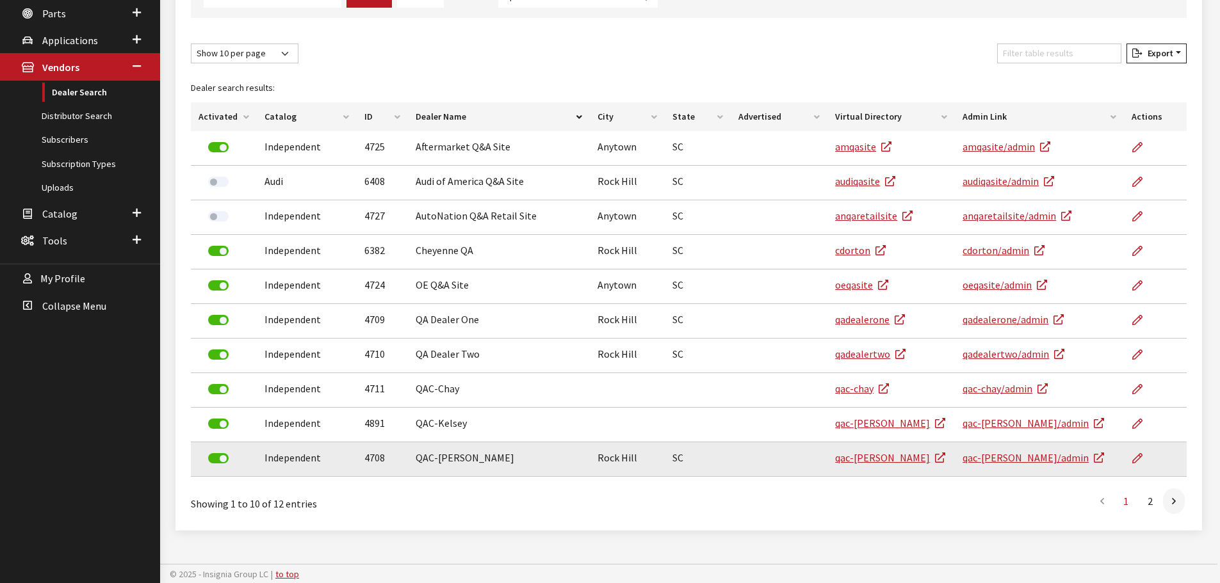
scroll to position [176, 0]
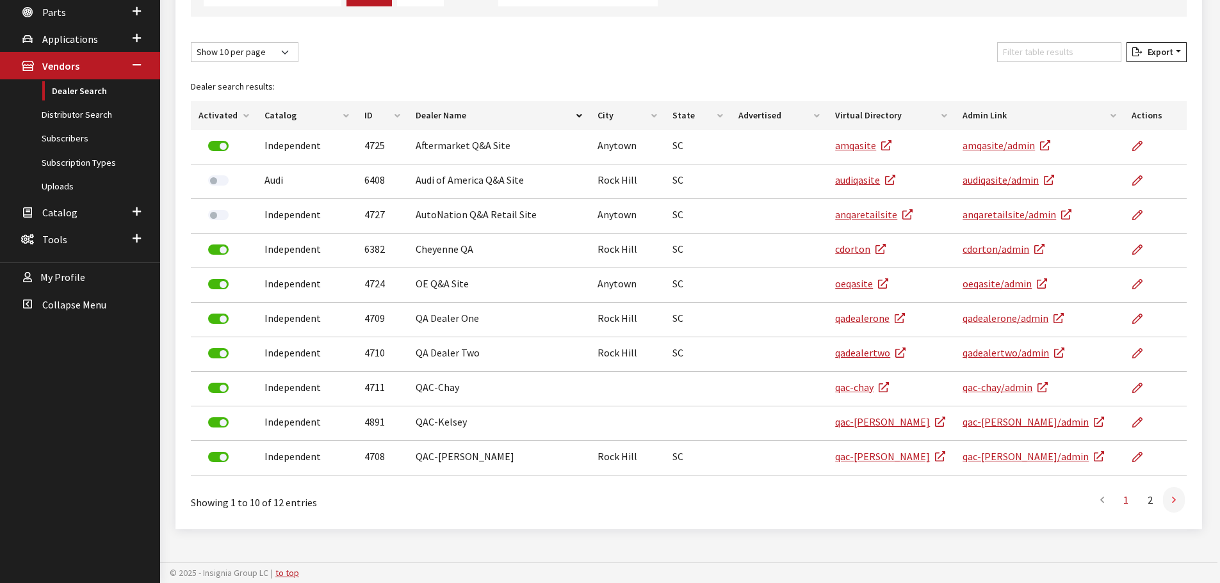
click at [1169, 502] on link at bounding box center [1174, 500] width 22 height 26
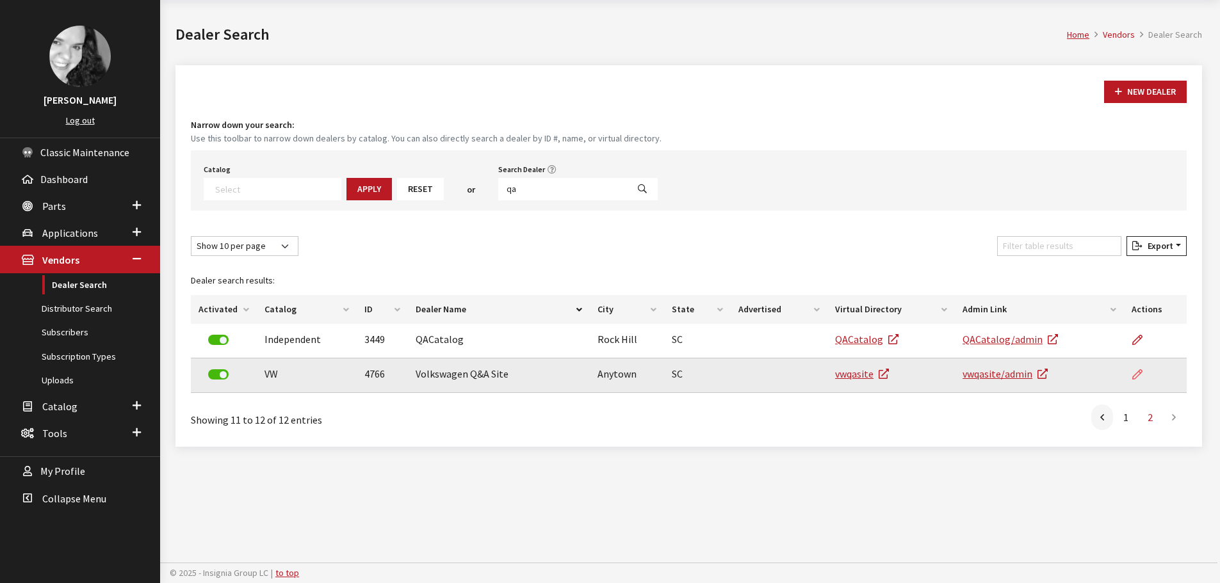
click at [1135, 374] on icon at bounding box center [1137, 375] width 10 height 10
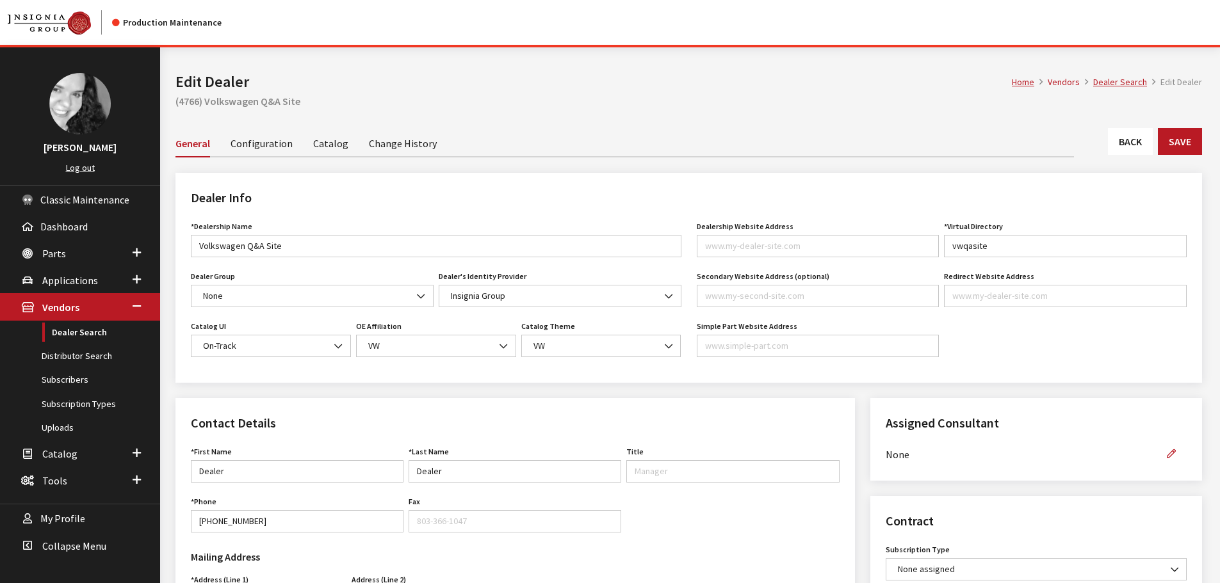
click at [1134, 146] on link "Back" at bounding box center [1130, 141] width 45 height 27
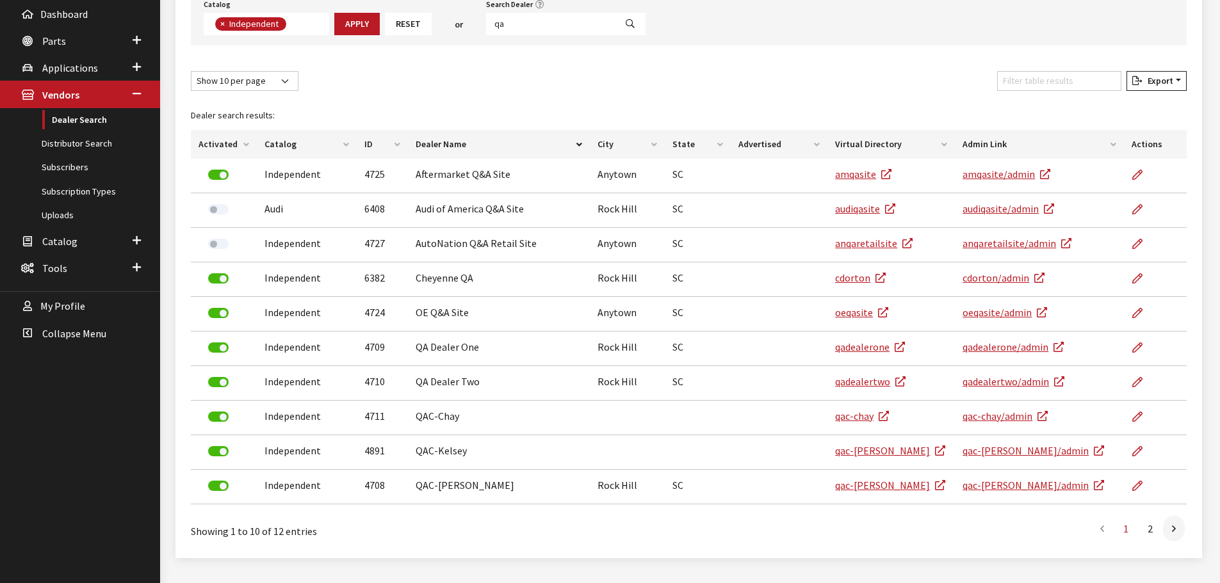
scroll to position [241, 0]
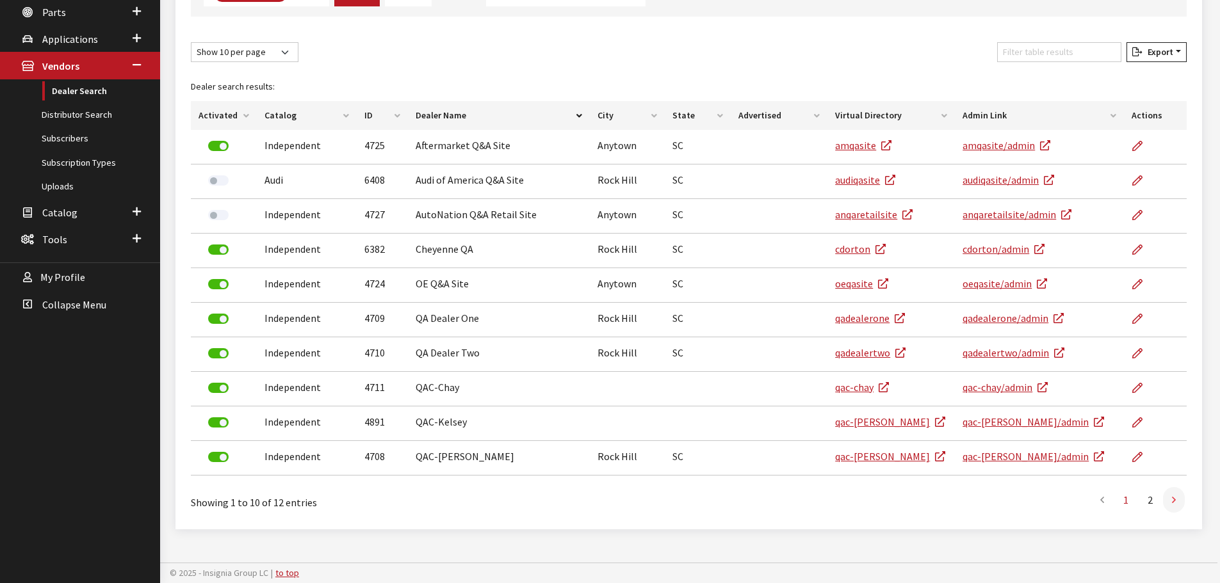
click at [1177, 503] on link at bounding box center [1174, 500] width 22 height 26
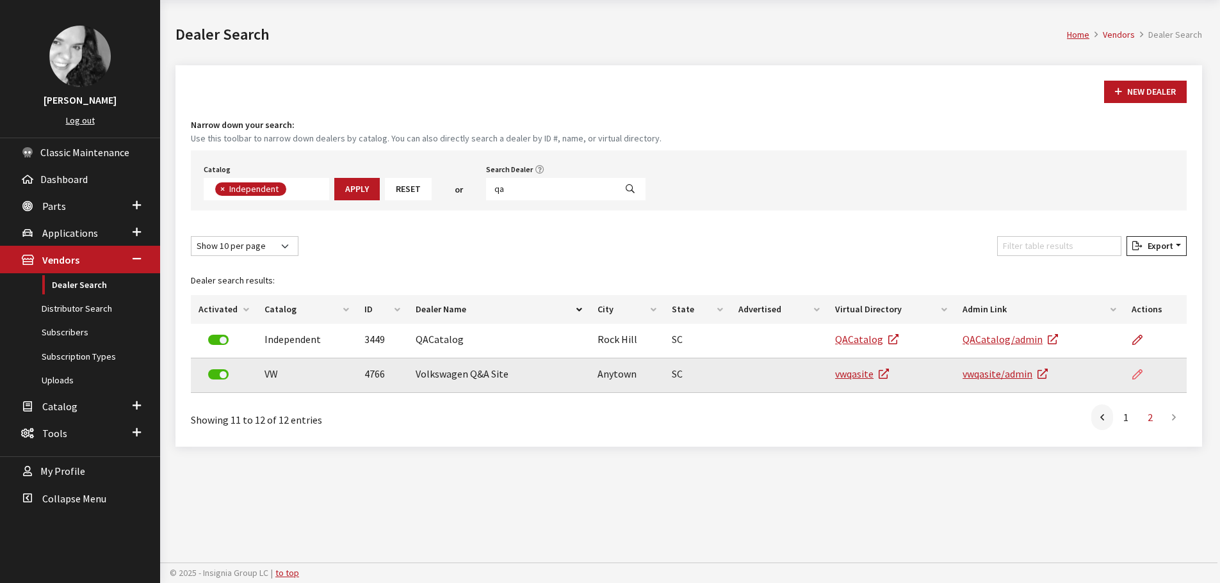
click at [1139, 373] on icon at bounding box center [1137, 375] width 10 height 10
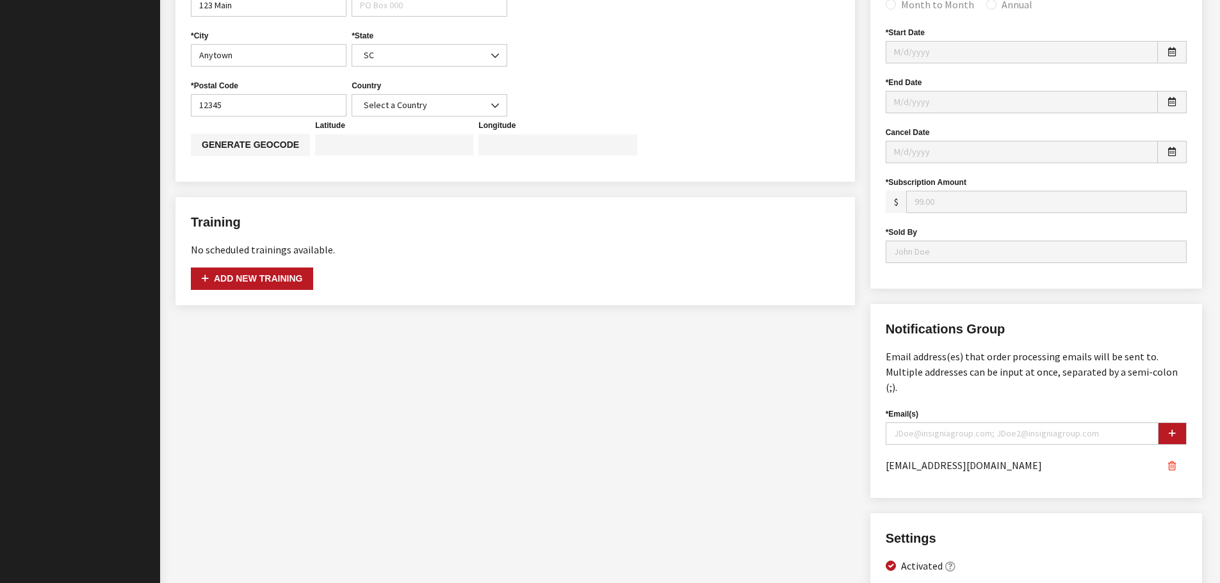
scroll to position [765, 0]
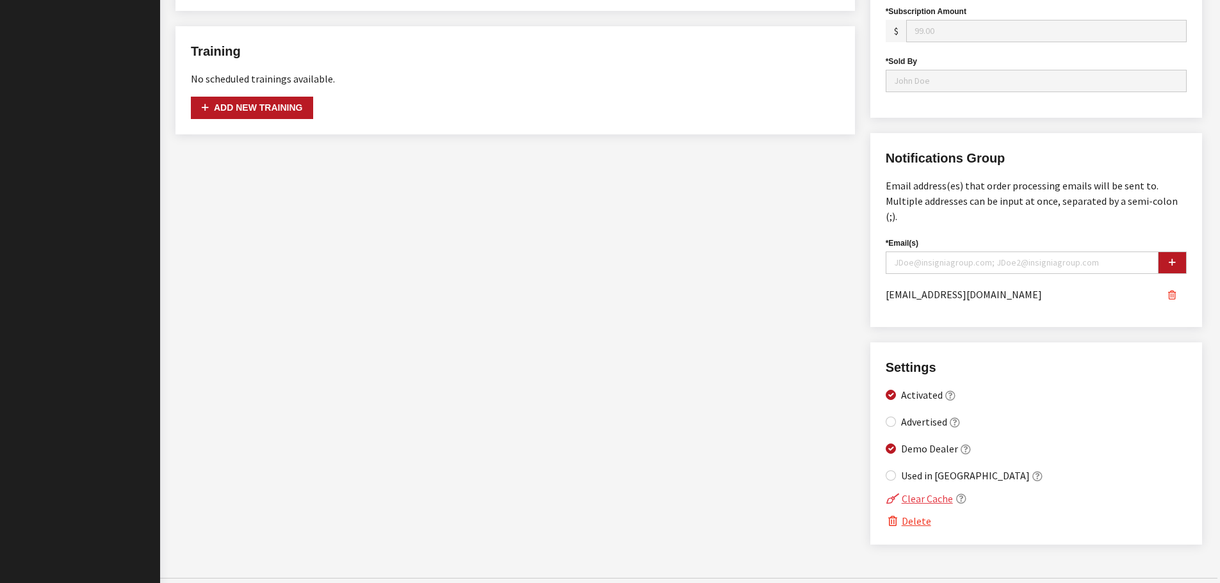
click at [929, 491] on button "Clear Cache" at bounding box center [920, 499] width 68 height 17
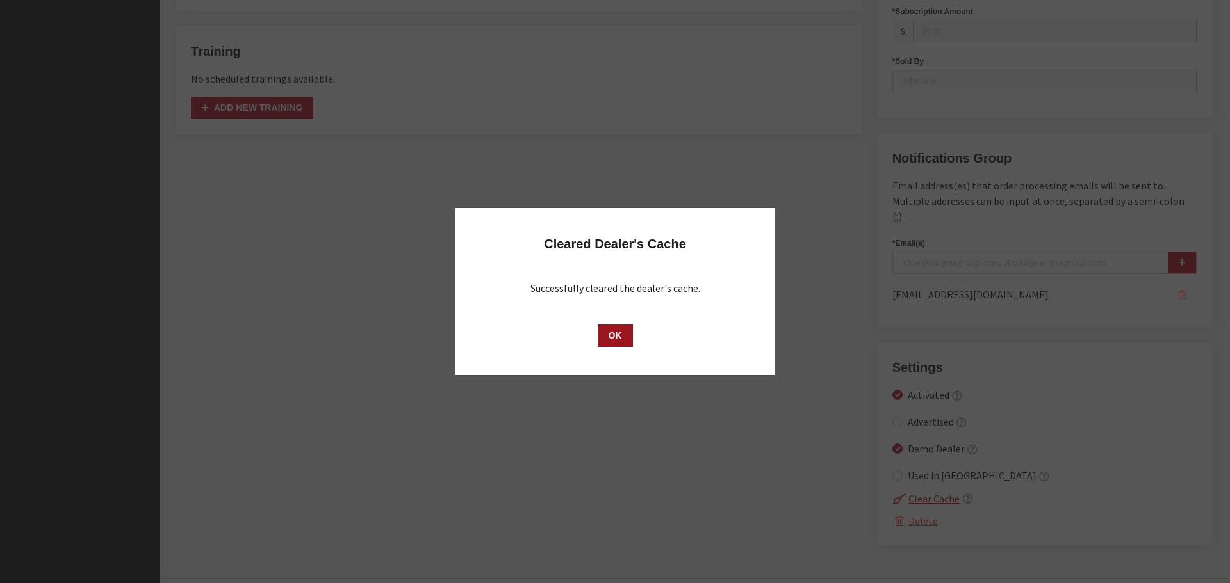
click at [622, 334] on button "OK" at bounding box center [614, 336] width 35 height 22
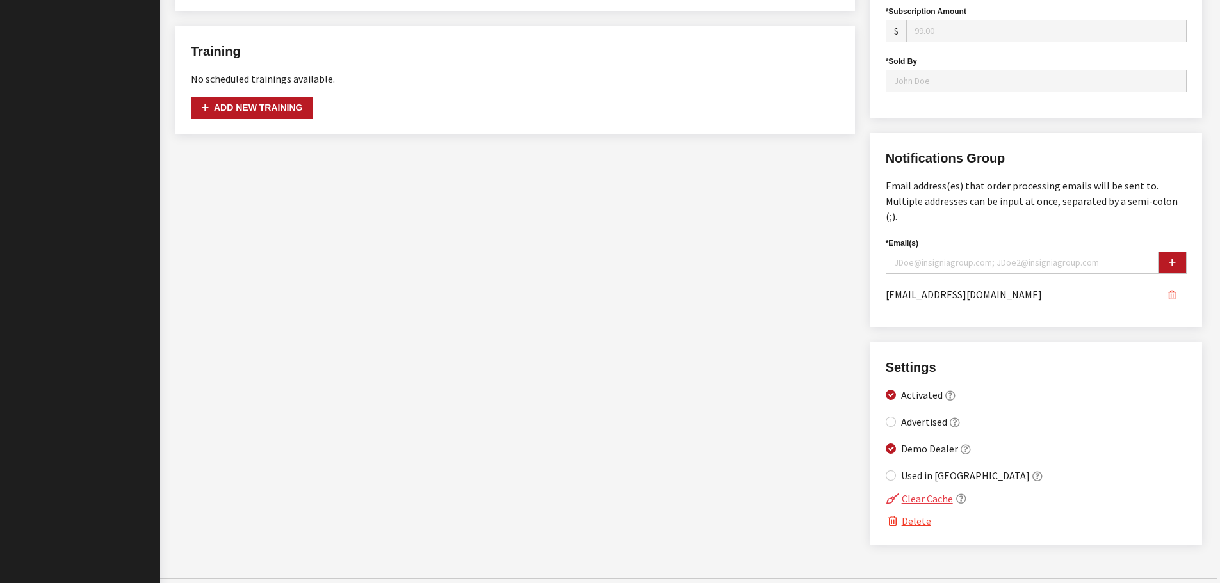
click at [913, 491] on button "Clear Cache" at bounding box center [920, 499] width 68 height 17
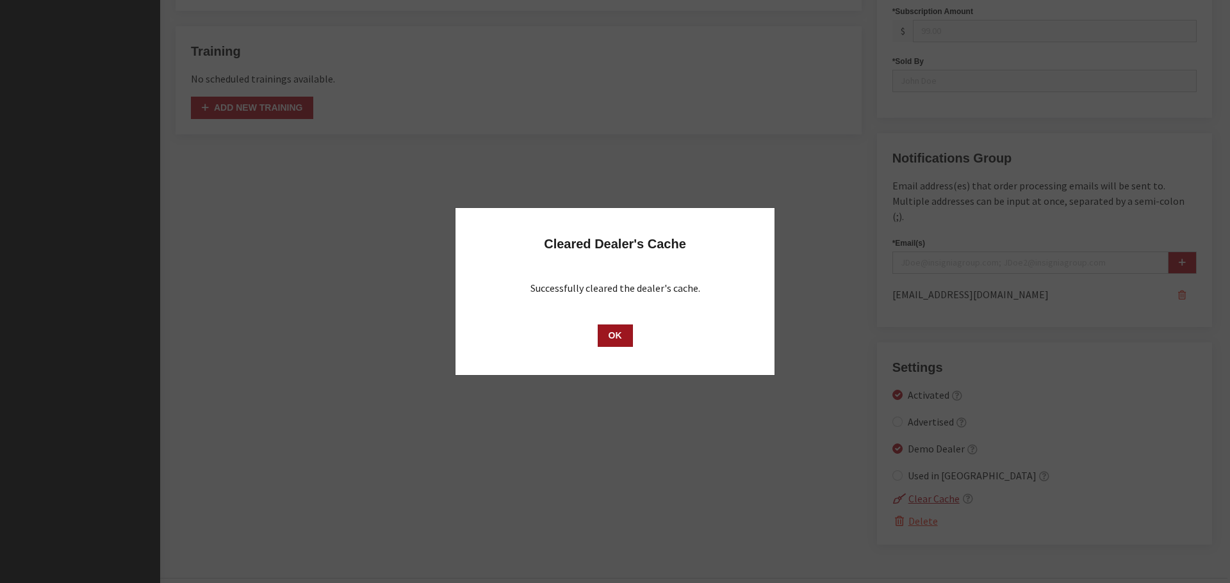
click at [612, 337] on button "OK" at bounding box center [614, 336] width 35 height 22
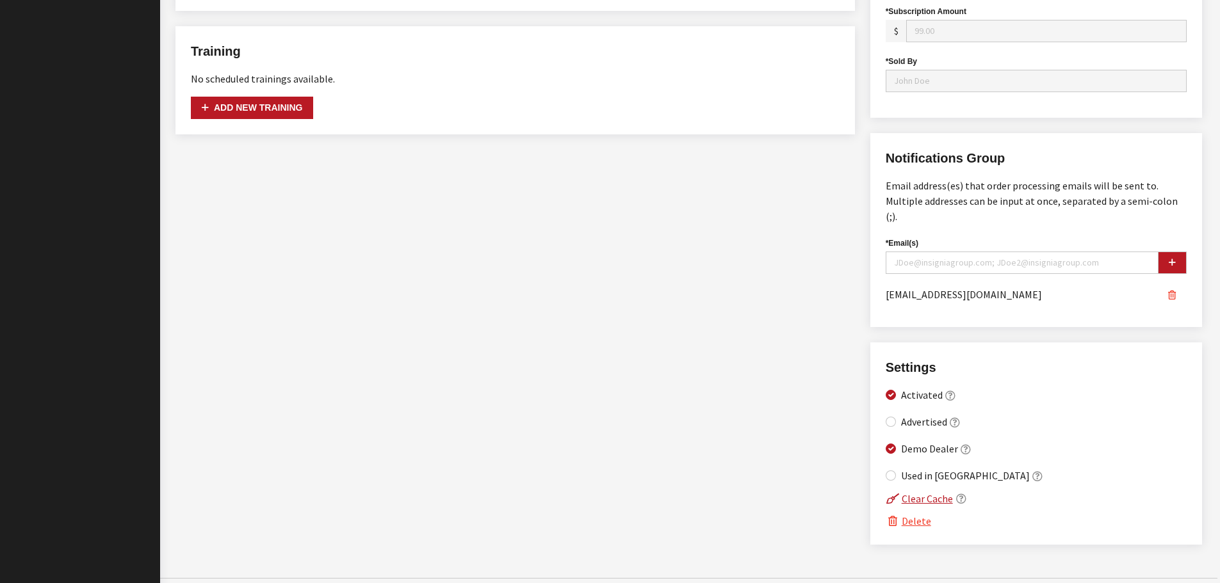
click at [824, 348] on div "Contact Details First Name Dealer First Name is required. Last Name Dealer Last…" at bounding box center [515, 96] width 695 height 927
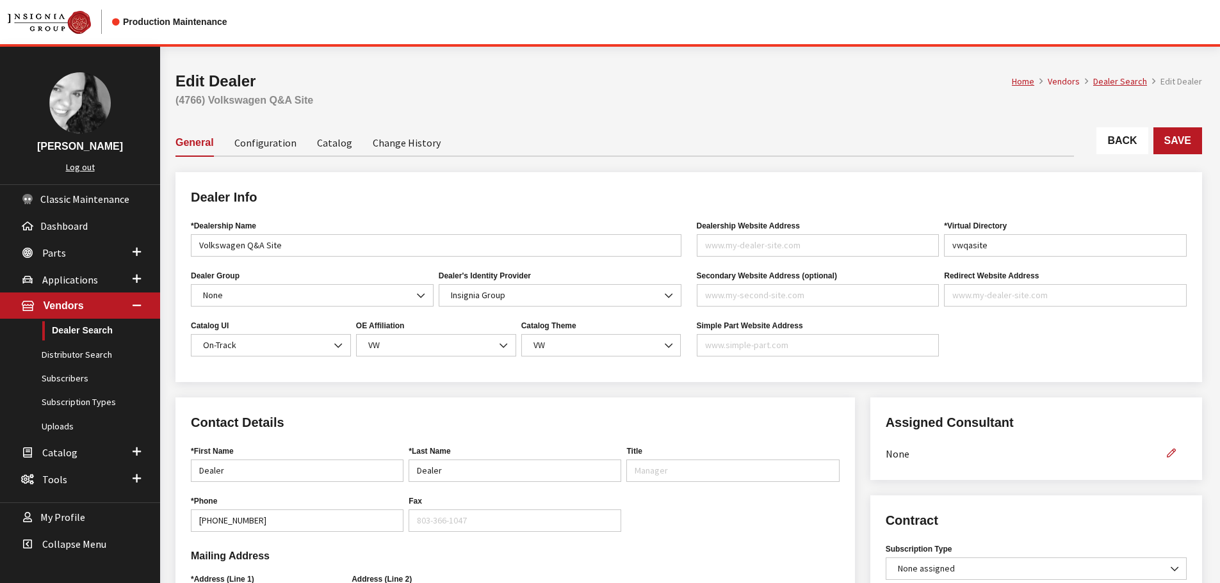
scroll to position [0, 0]
click at [1191, 134] on button "Save" at bounding box center [1177, 141] width 49 height 27
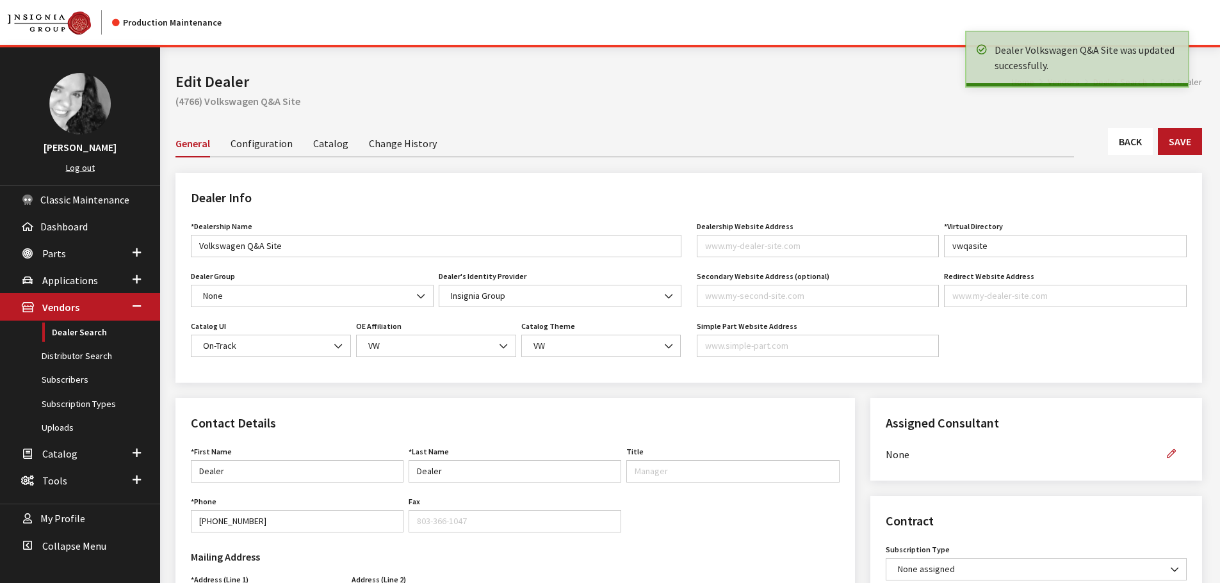
click at [1119, 144] on link "Back" at bounding box center [1130, 141] width 45 height 27
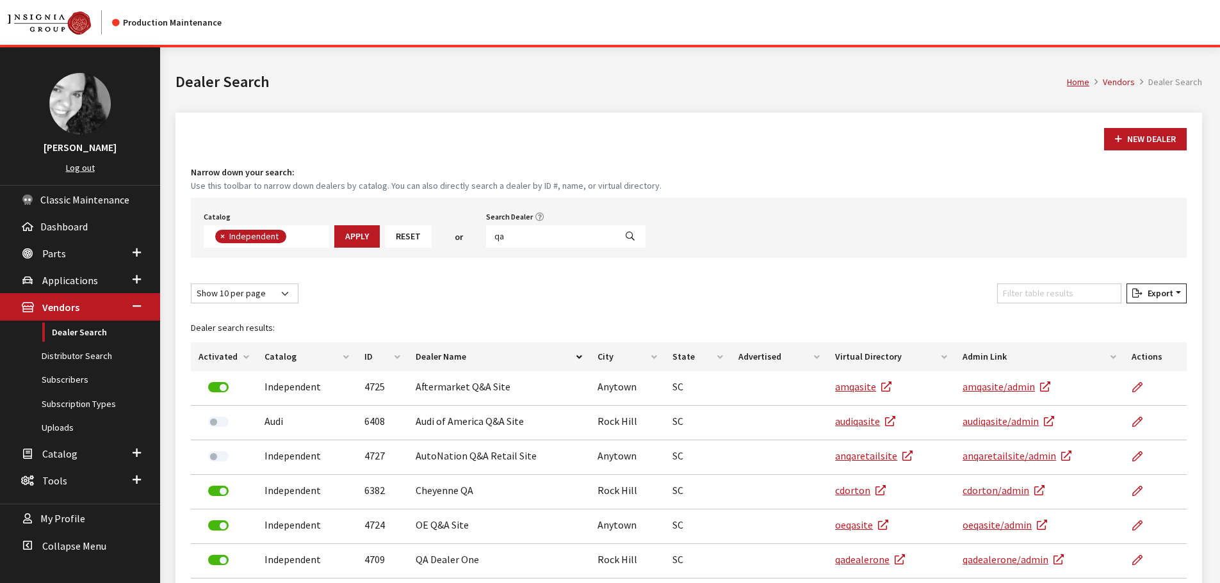
scroll to position [93, 0]
click at [599, 126] on div "New Dealer Narrow down your search: Use this toolbar to narrow down dealers by …" at bounding box center [688, 442] width 1027 height 658
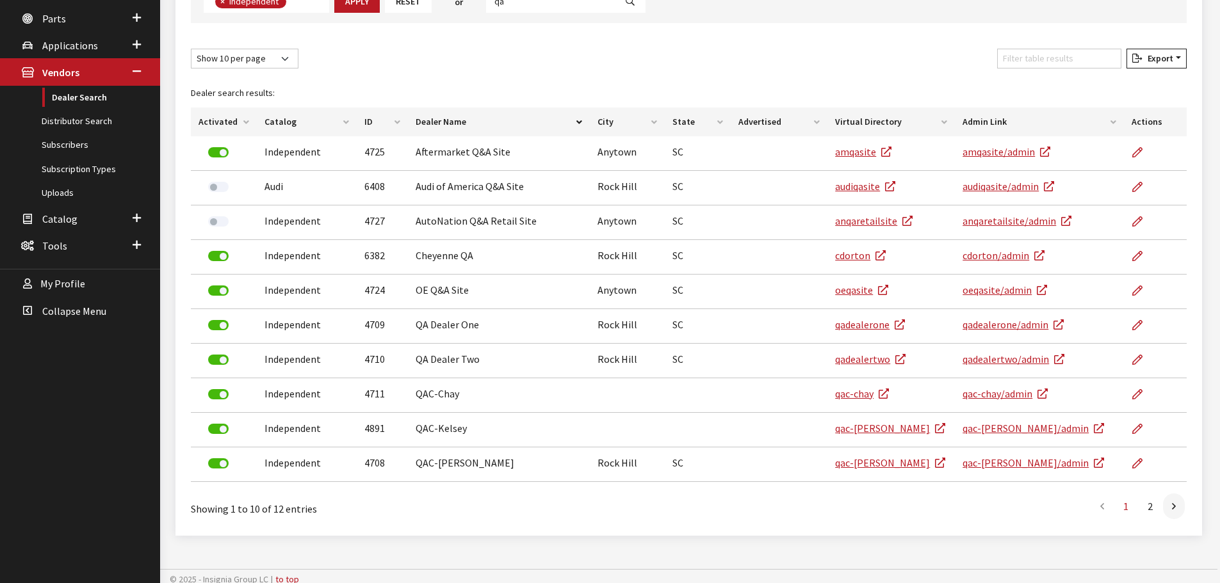
scroll to position [241, 0]
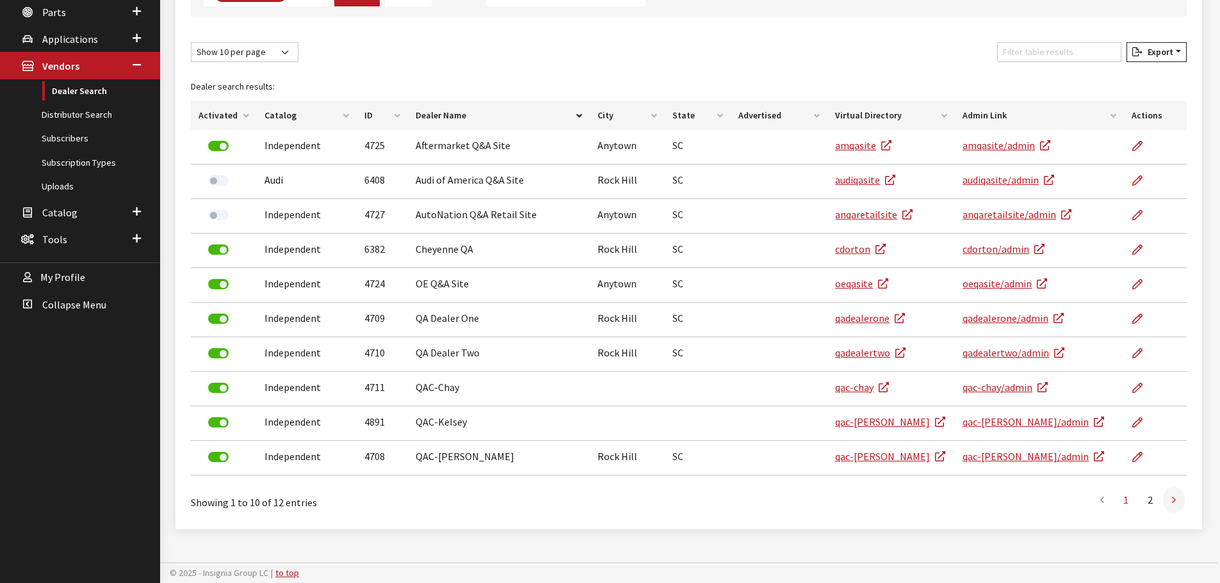
click at [1170, 496] on link at bounding box center [1174, 500] width 22 height 26
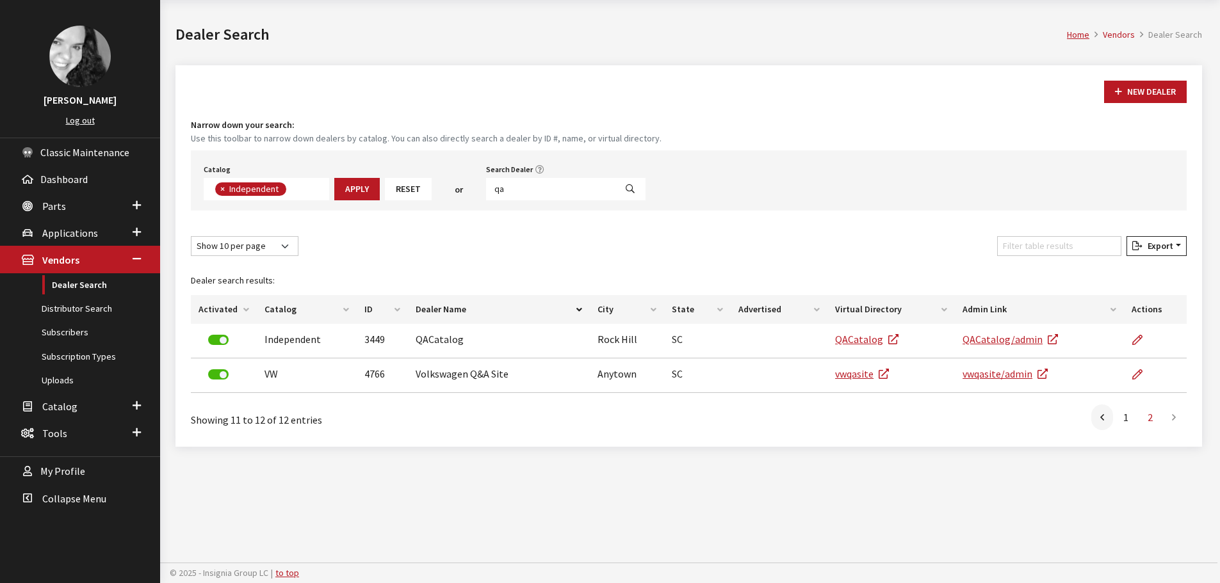
scroll to position [47, 0]
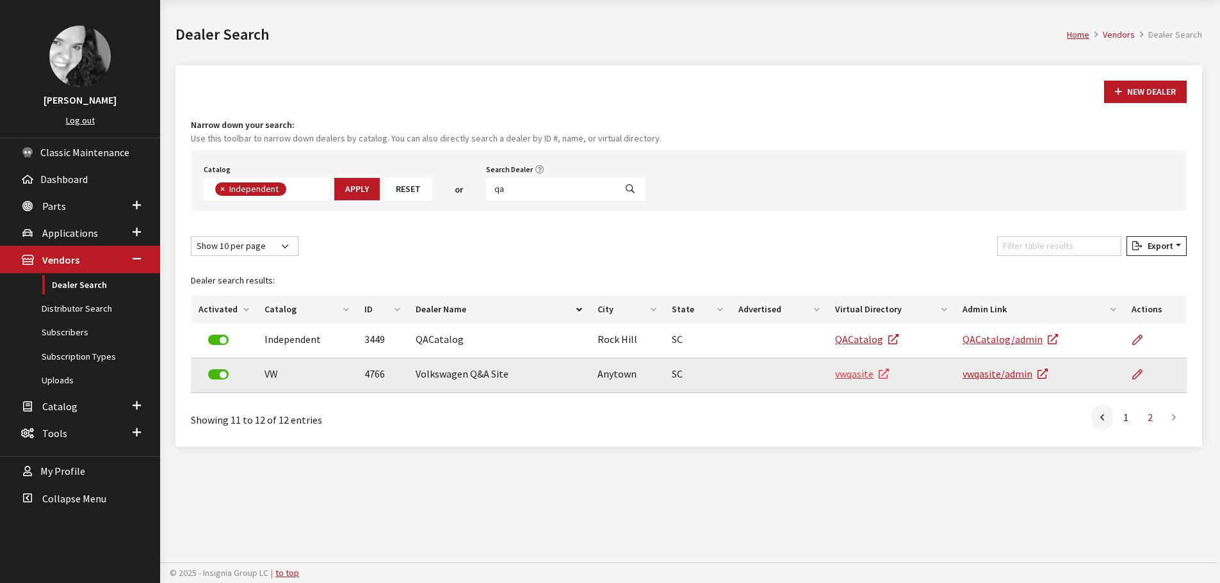
click at [858, 373] on link "vwqasite" at bounding box center [862, 374] width 54 height 13
click at [1020, 379] on link "vwqasite/admin" at bounding box center [1005, 374] width 85 height 13
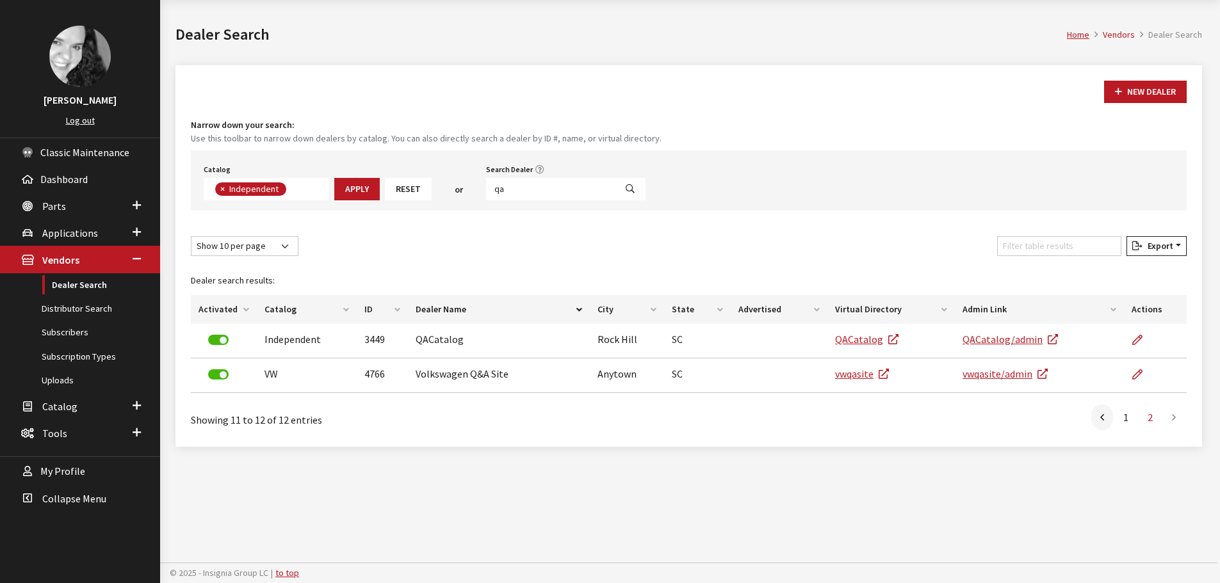
click at [510, 247] on div "Show 10 per page Show 25 per page Show 50 per page Show 100 per page Show 1000 …" at bounding box center [688, 248] width 1001 height 25
click at [523, 185] on input "qa" at bounding box center [550, 189] width 129 height 22
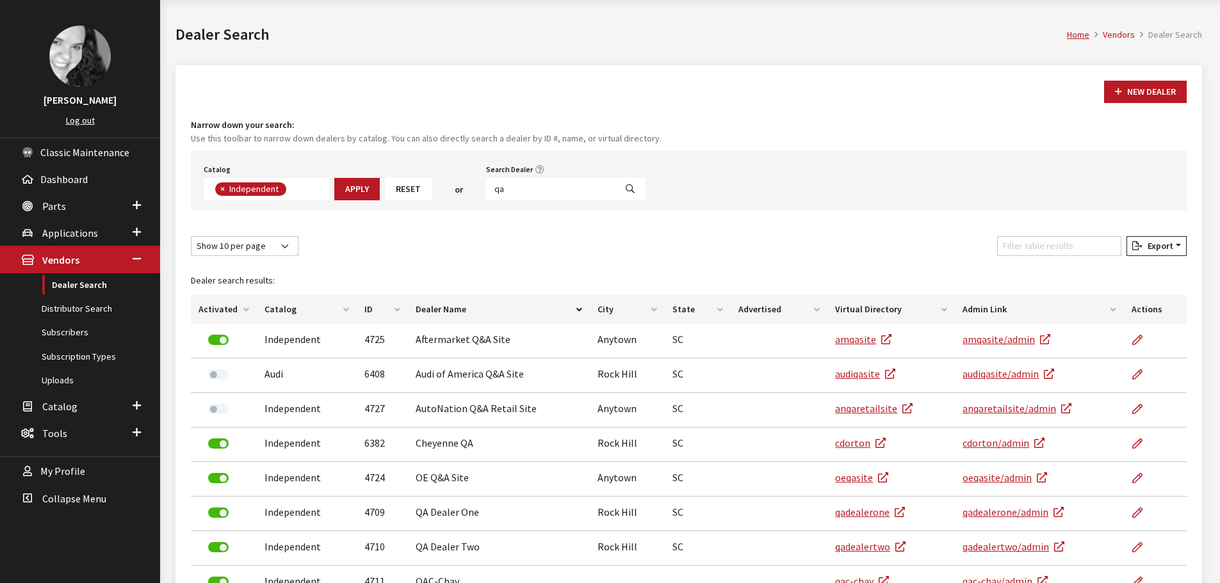
scroll to position [92, 0]
click at [64, 180] on span "Dashboard" at bounding box center [63, 179] width 47 height 13
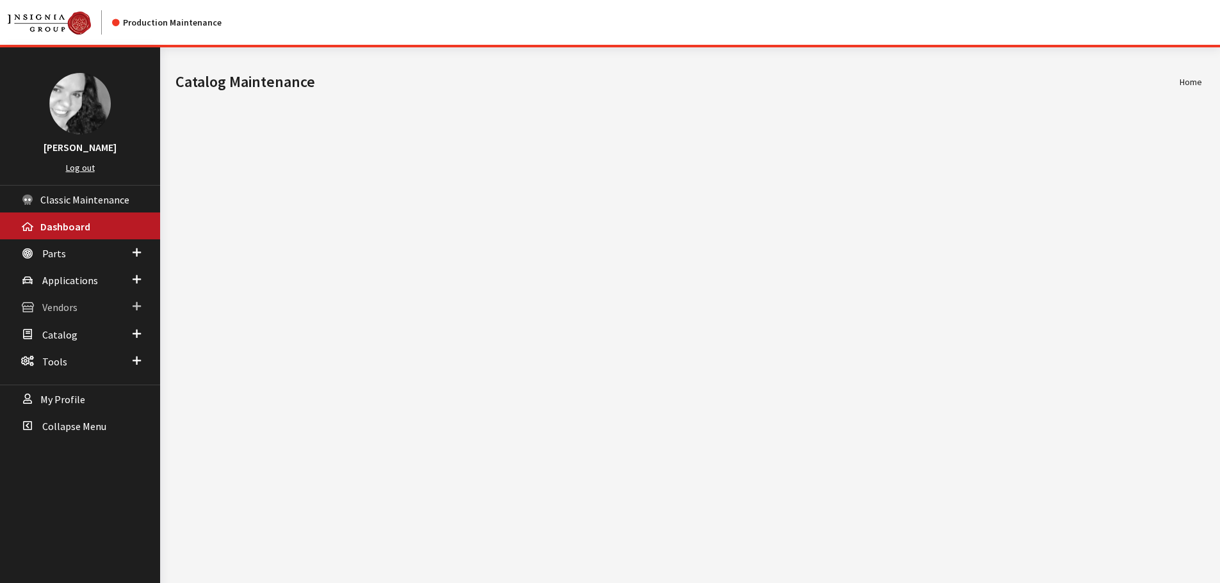
click at [66, 305] on span "Vendors" at bounding box center [59, 308] width 35 height 13
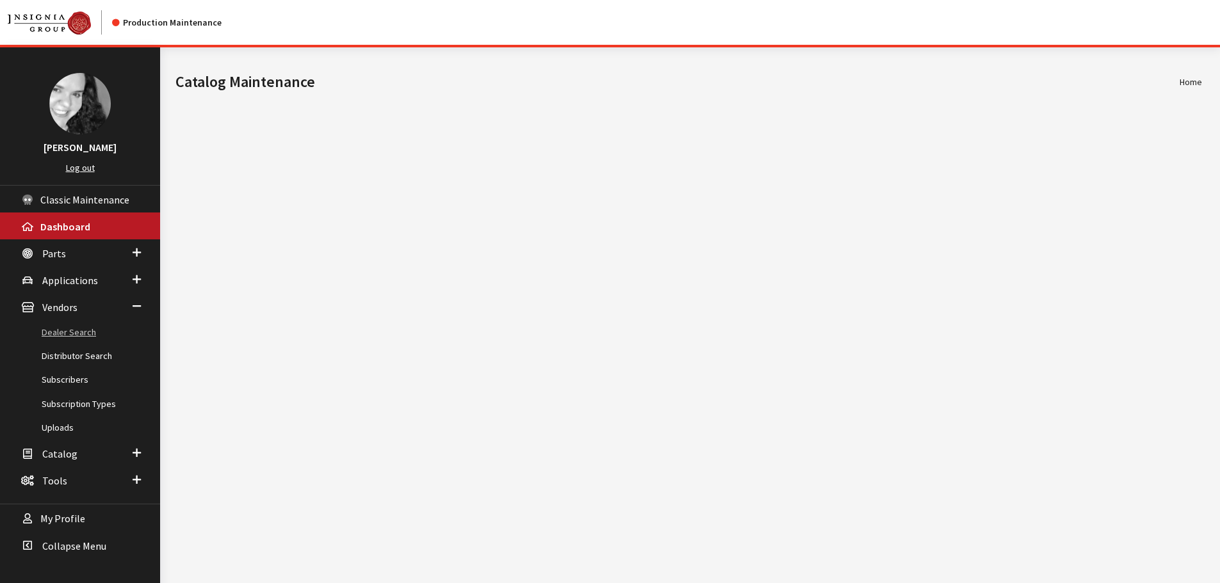
click at [69, 330] on link "Dealer Search" at bounding box center [80, 333] width 160 height 24
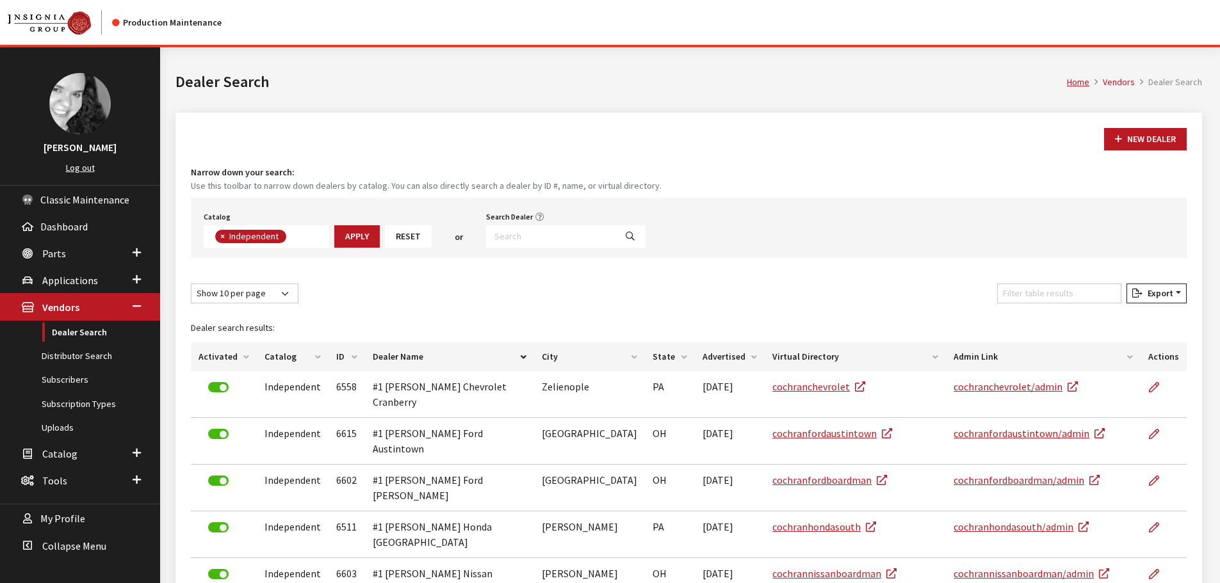
click at [523, 236] on input "Search Dealer" at bounding box center [550, 236] width 129 height 22
type input "6351"
select select
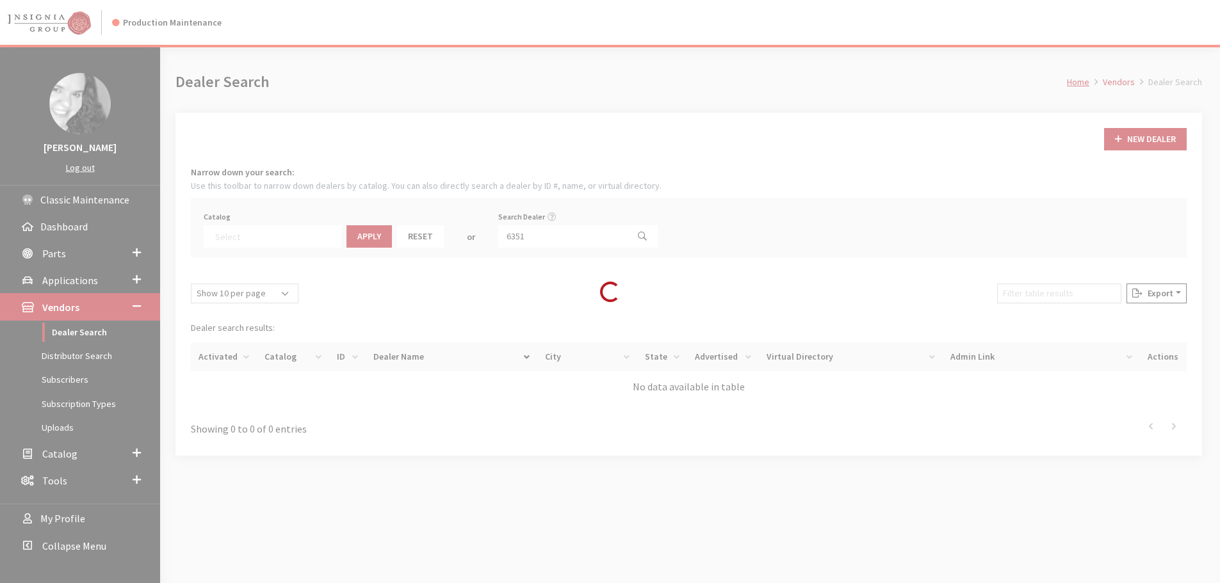
scroll to position [134, 0]
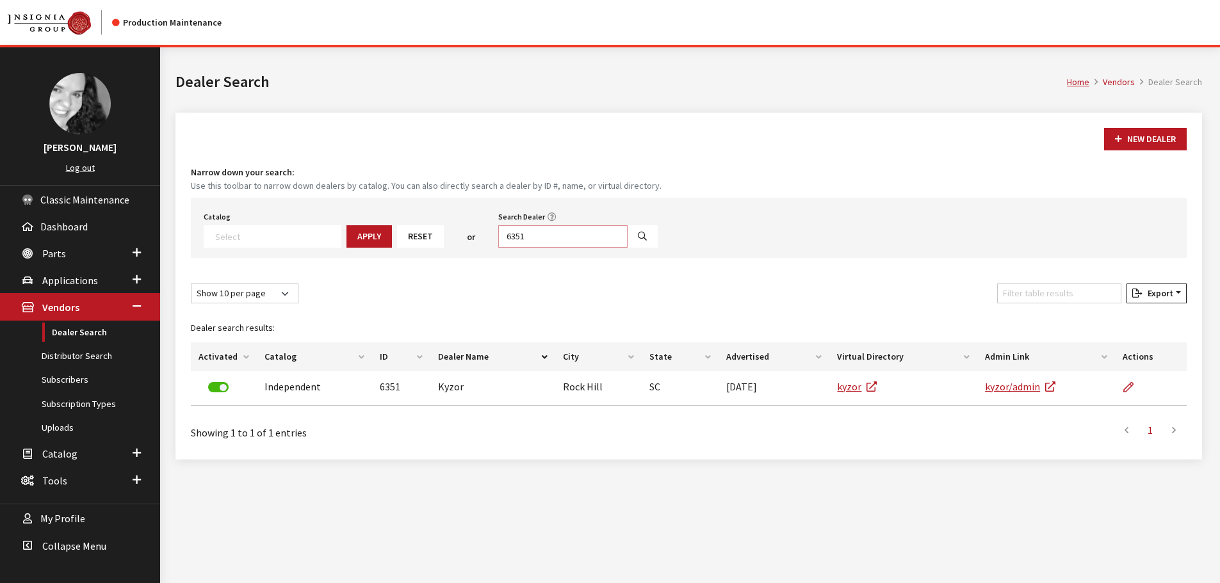
click at [532, 240] on input "6351" at bounding box center [562, 236] width 129 height 22
type input "6317"
select select
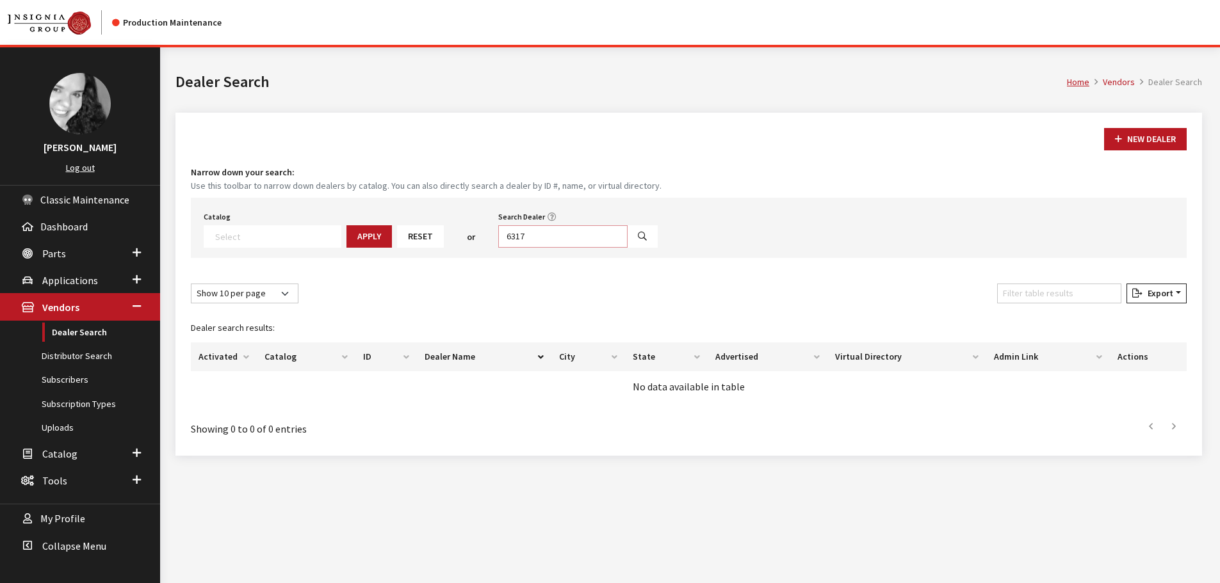
click at [523, 231] on input "6317" at bounding box center [562, 236] width 129 height 22
type input "6539"
select select
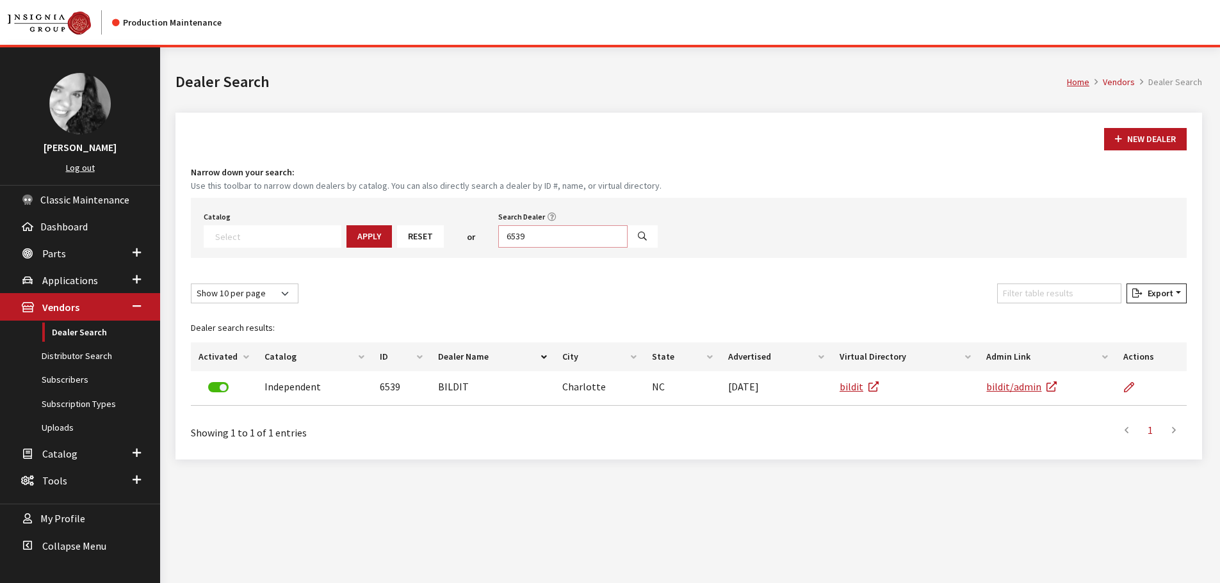
click at [523, 231] on input "6539" at bounding box center [562, 236] width 129 height 22
type input "6484"
select select
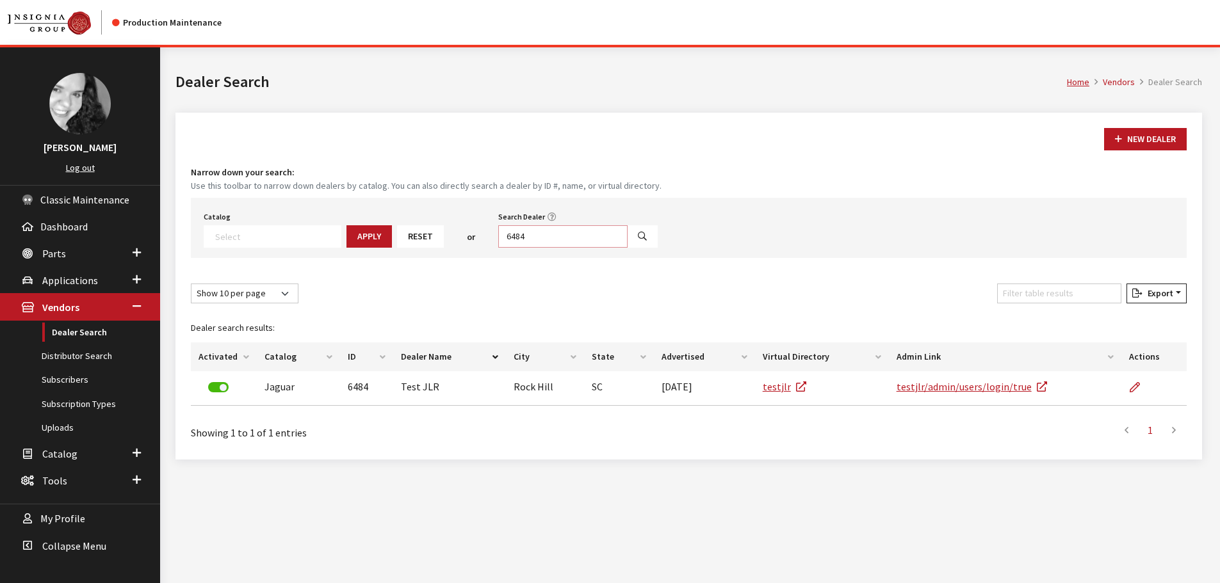
click at [523, 231] on input "6484" at bounding box center [562, 236] width 129 height 22
type input "6561"
select select
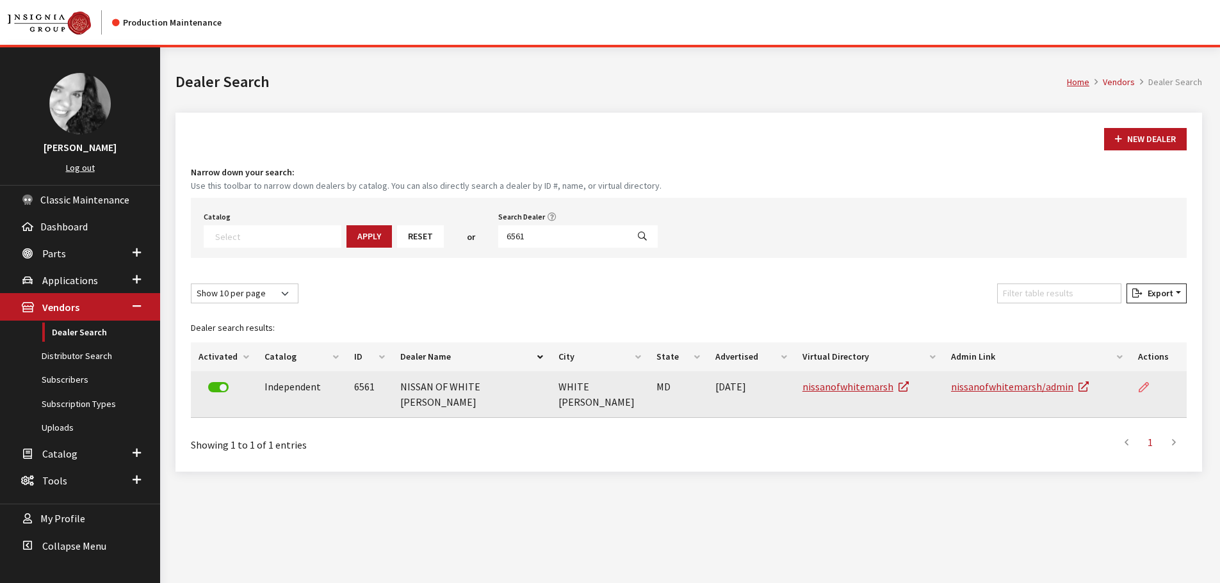
click at [1142, 389] on icon at bounding box center [1144, 388] width 10 height 10
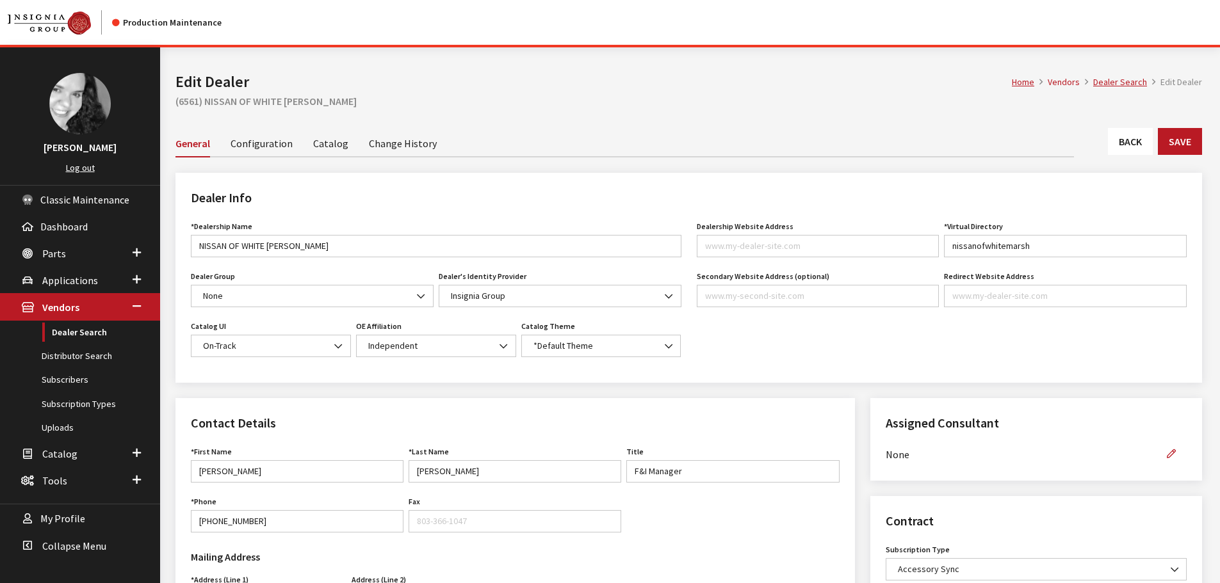
click at [1119, 138] on link "Back" at bounding box center [1130, 141] width 45 height 27
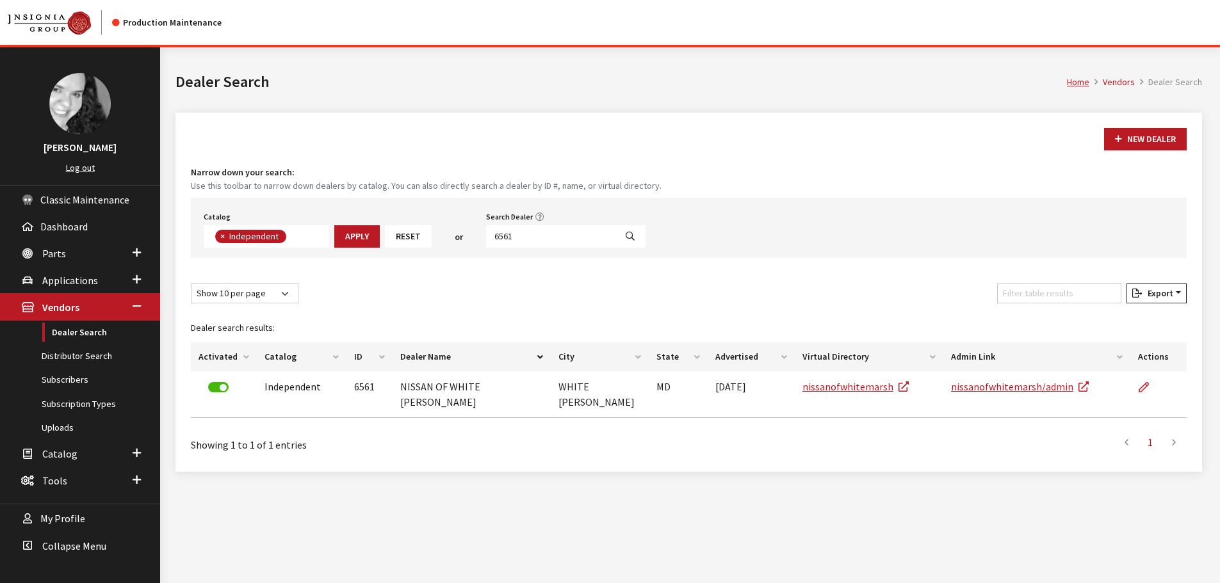
scroll to position [93, 0]
click at [531, 236] on input "6561" at bounding box center [550, 236] width 129 height 22
type input "6544"
select select
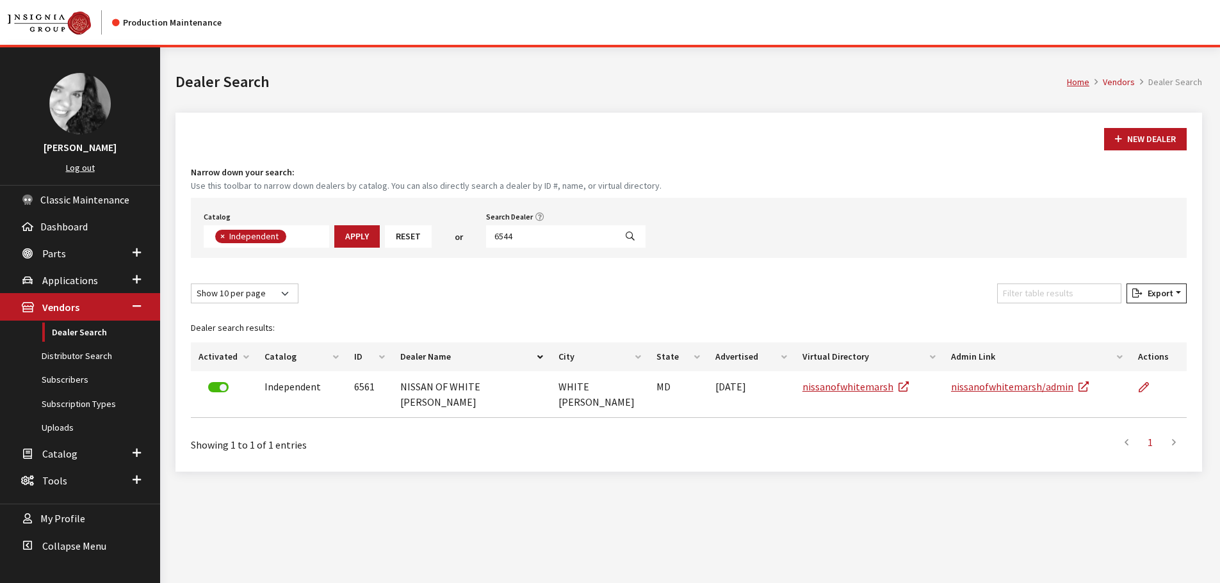
scroll to position [134, 0]
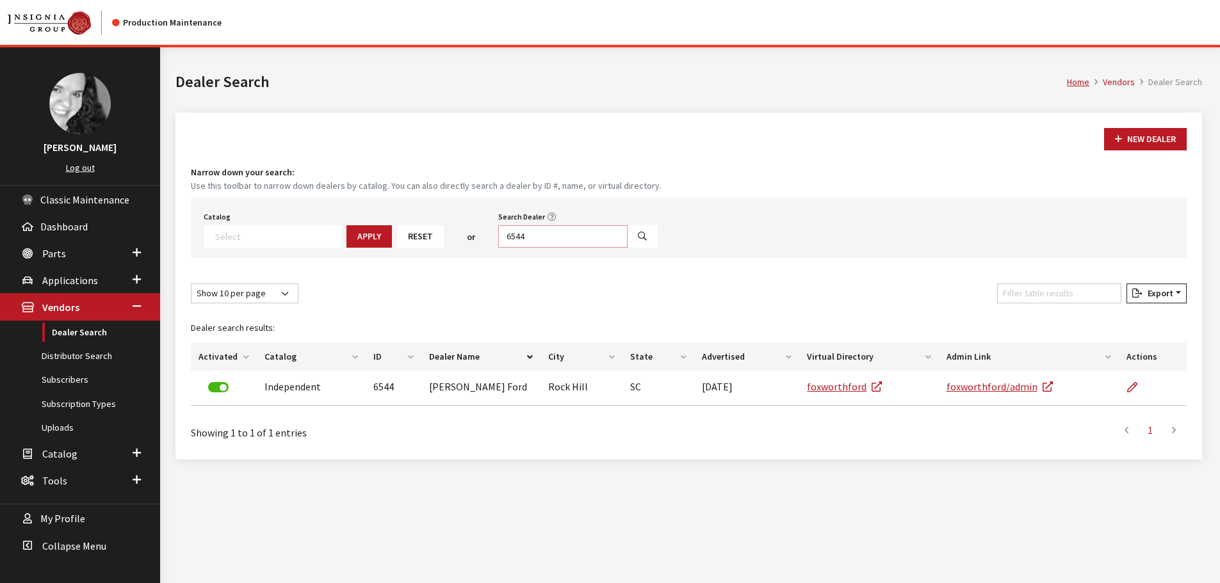
click at [531, 236] on input "6544" at bounding box center [562, 236] width 129 height 22
type input "6547"
select select
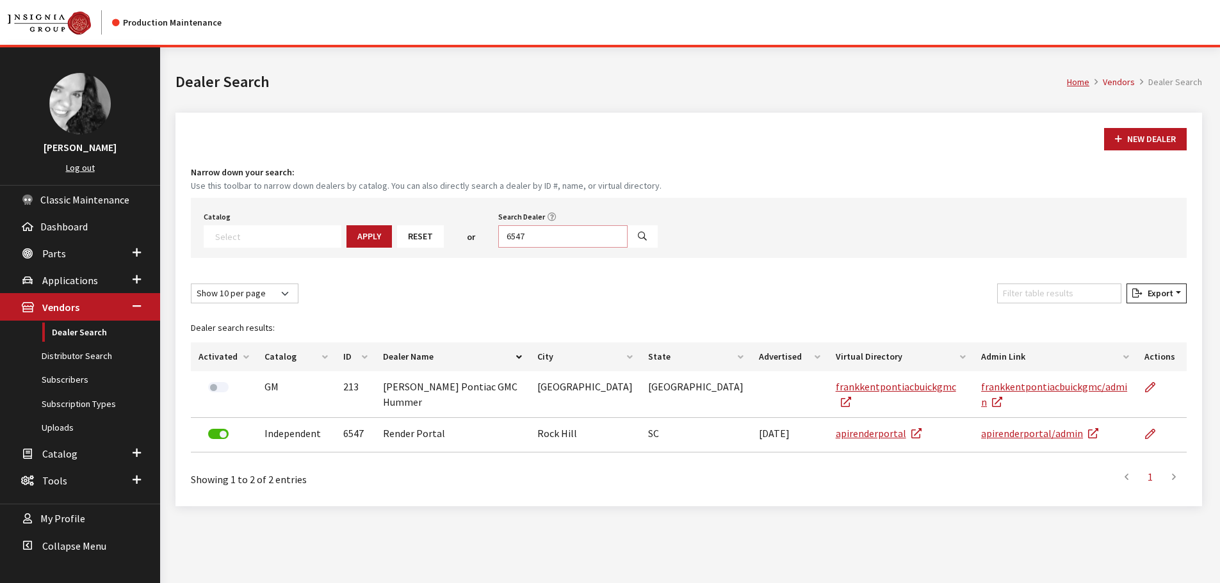
click at [531, 236] on input "6547" at bounding box center [562, 236] width 129 height 22
type input "6447"
select select
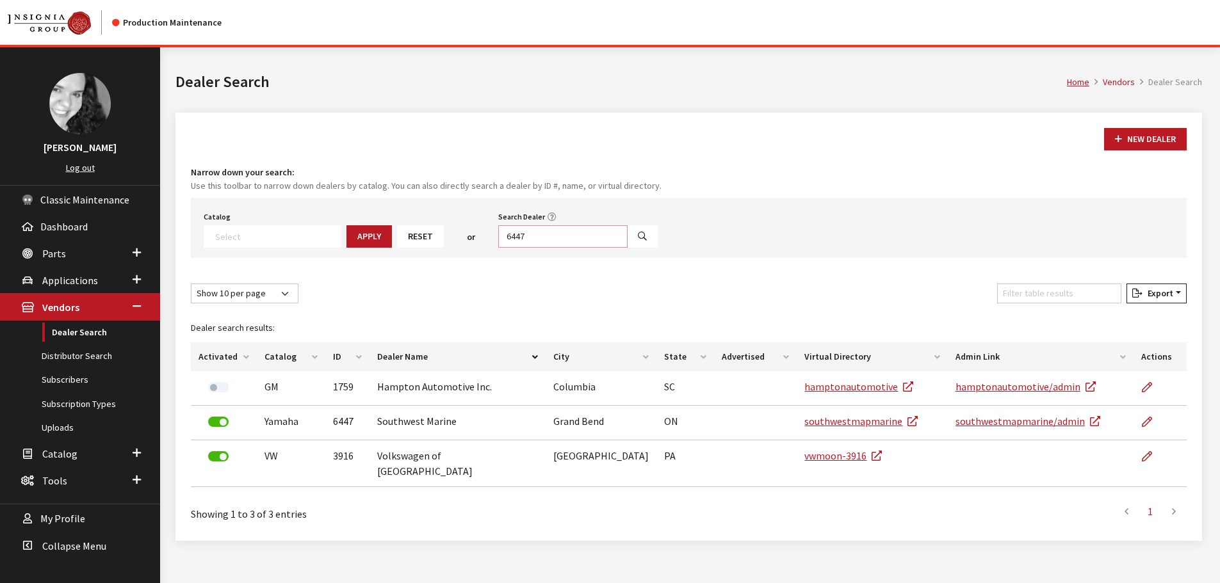
click at [517, 236] on input "6447" at bounding box center [562, 236] width 129 height 22
type input "6446"
select select
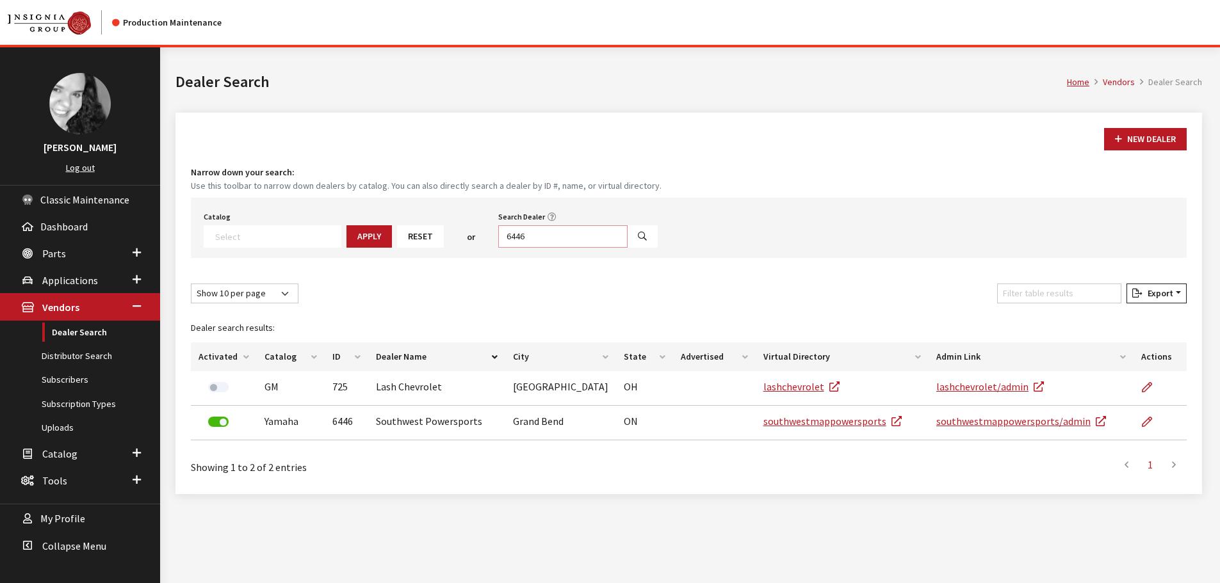
click at [533, 238] on input "6446" at bounding box center [562, 236] width 129 height 22
type input "6580"
select select
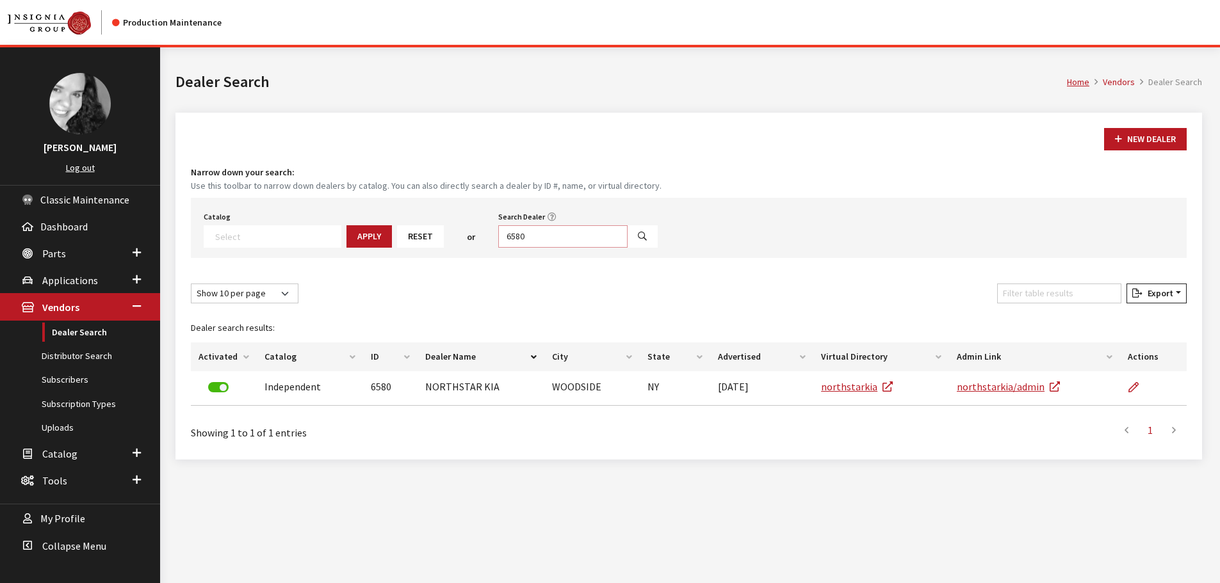
click at [533, 238] on input "6580" at bounding box center [562, 236] width 129 height 22
type input "6565"
select select
click at [526, 240] on input "6565" at bounding box center [562, 236] width 129 height 22
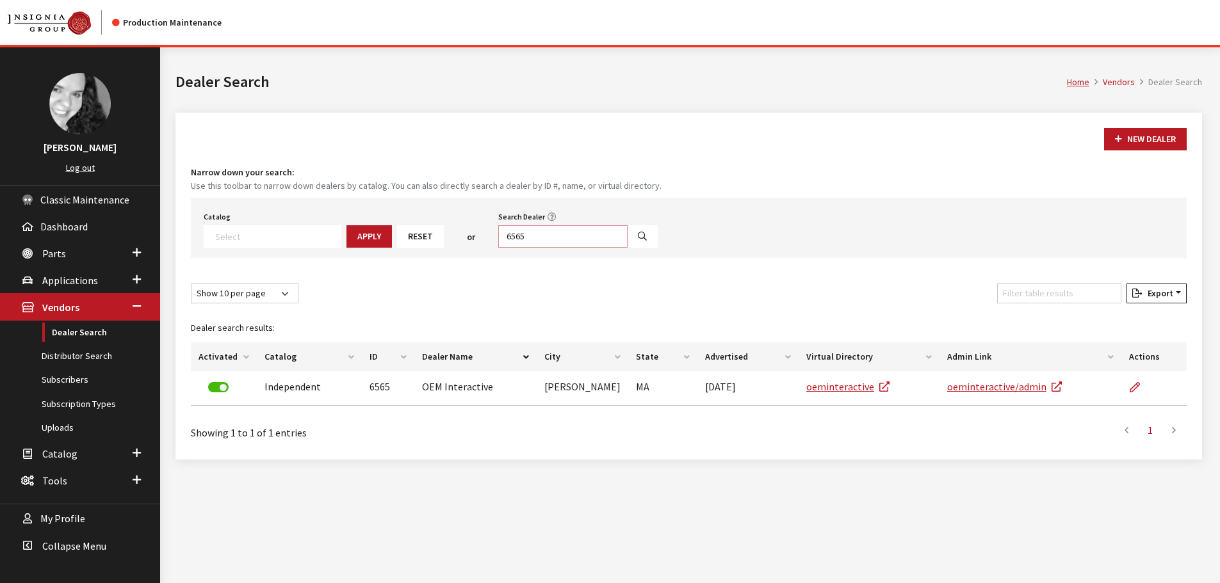
click at [523, 238] on input "6565" at bounding box center [562, 236] width 129 height 22
type input "6580"
select select
